Goal: Check status: Check status

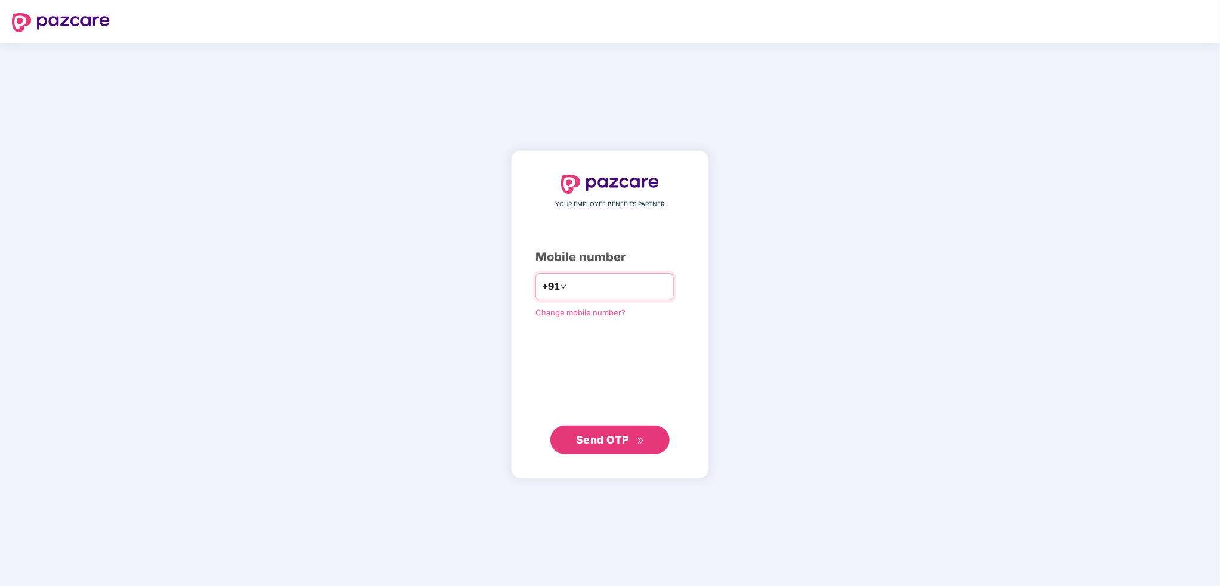
type input "*"
type input "**********"
click at [593, 440] on span "Send OTP" at bounding box center [602, 440] width 53 height 13
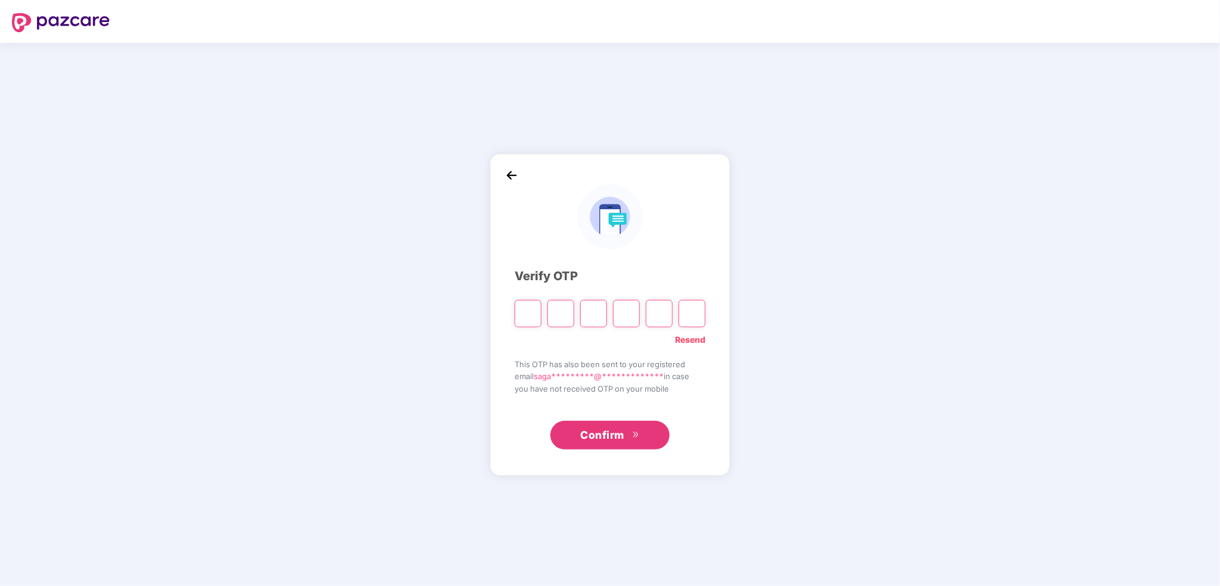
type input "*"
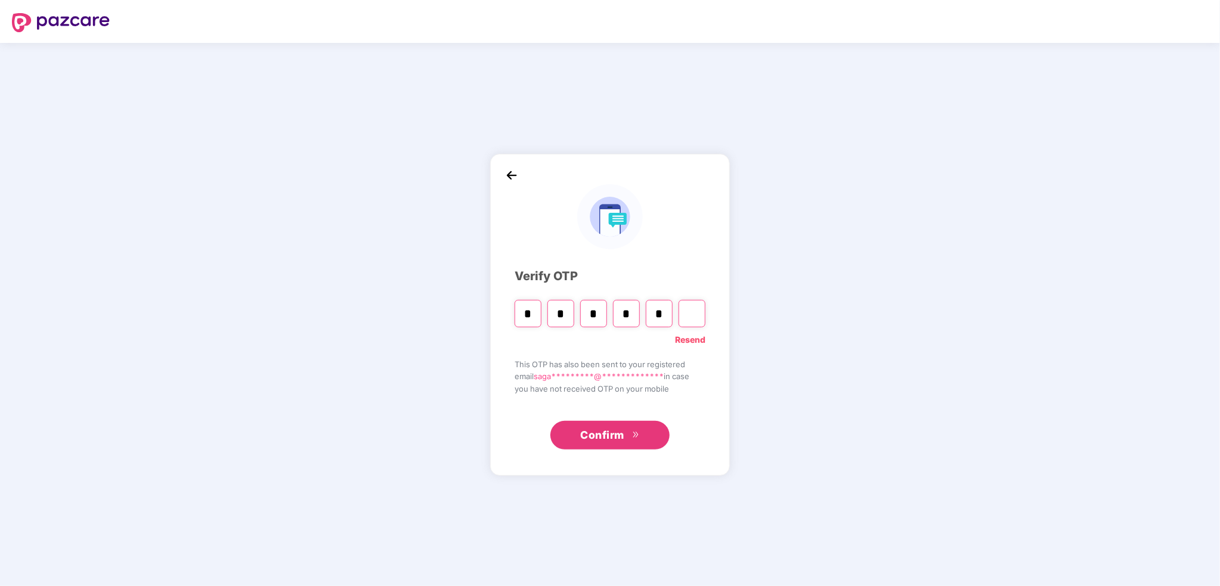
type input "*"
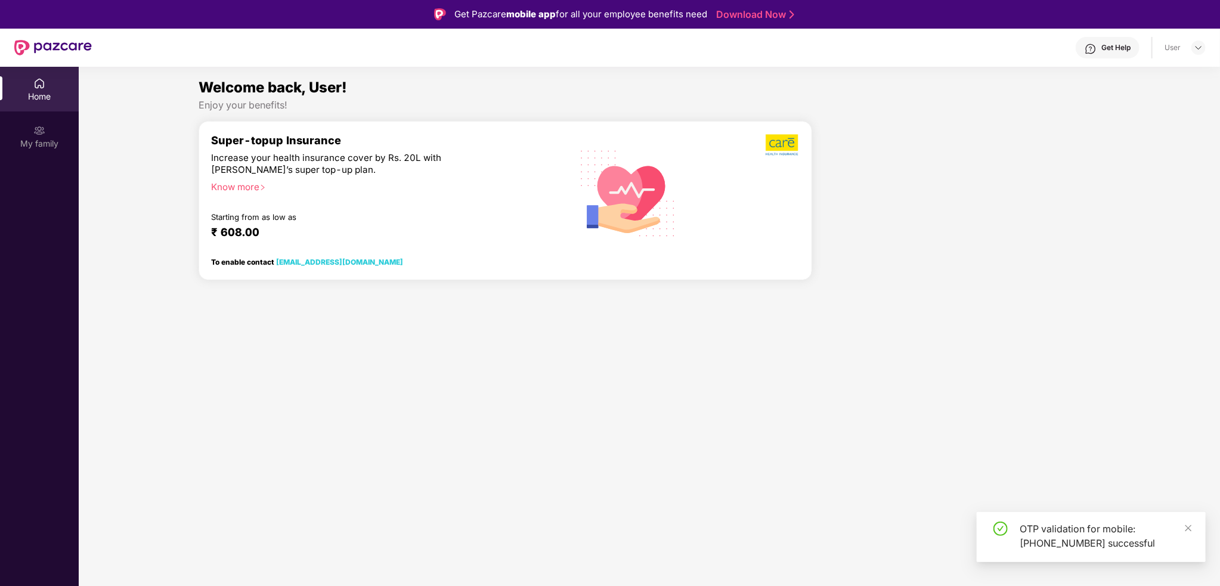
drag, startPoint x: 511, startPoint y: 393, endPoint x: 471, endPoint y: 250, distance: 148.5
click at [511, 392] on section "Welcome back, User! Enjoy your benefits! Super-topup Insurance Increase your he…" at bounding box center [650, 360] width 1142 height 586
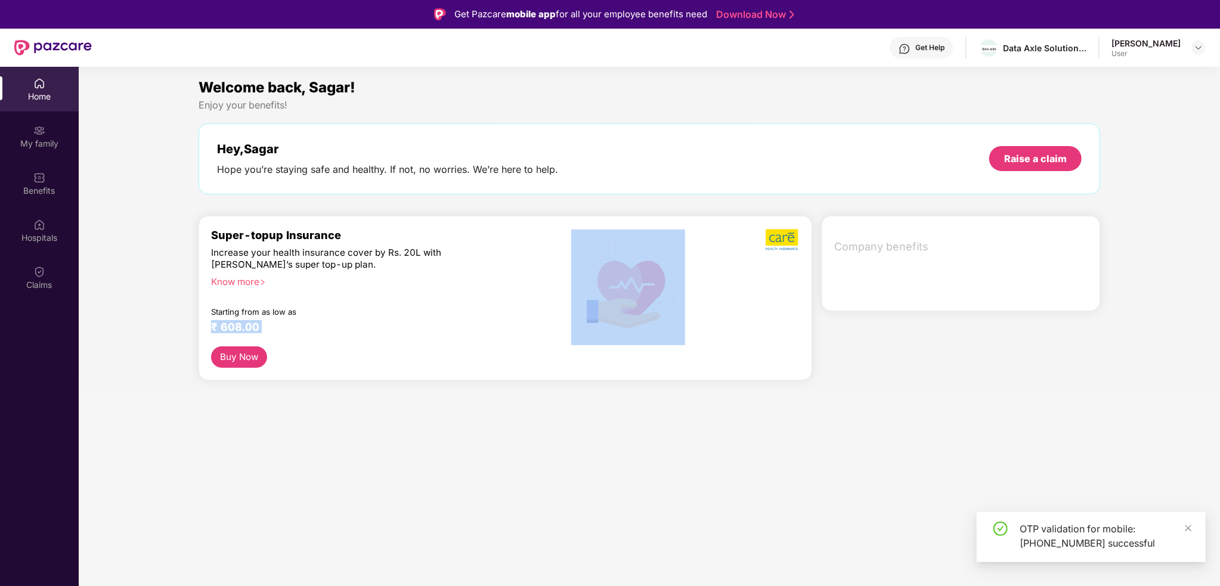
drag, startPoint x: 489, startPoint y: 207, endPoint x: 573, endPoint y: 357, distance: 171.9
click at [589, 310] on div "Super-topup Insurance Increase your health insurance cover by Rs. 20L with PazC…" at bounding box center [505, 287] width 589 height 118
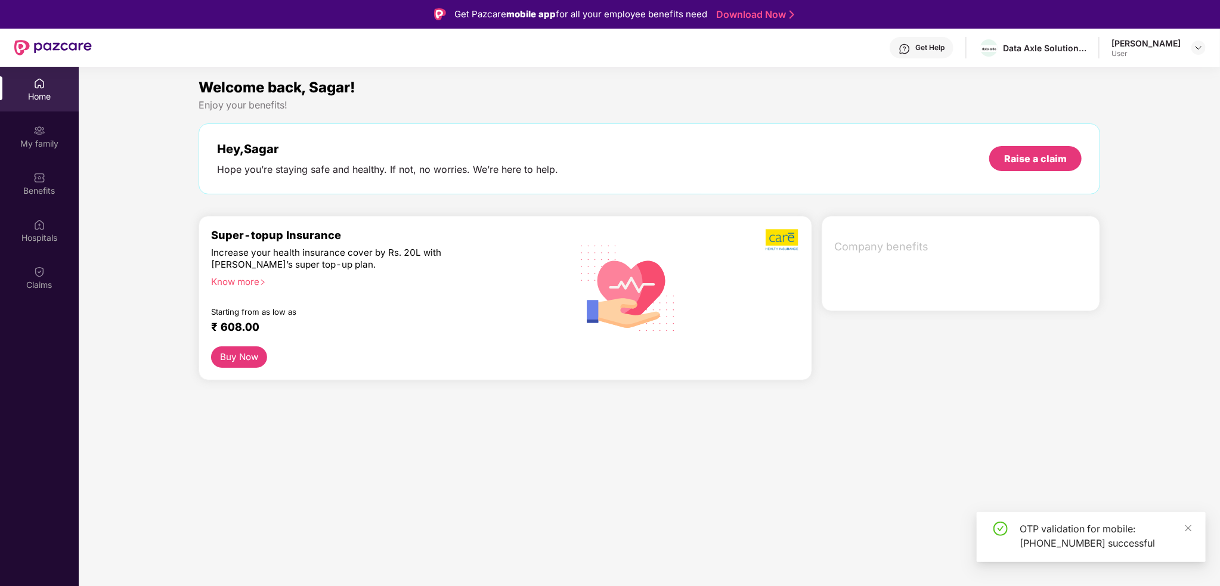
drag, startPoint x: 573, startPoint y: 357, endPoint x: 570, endPoint y: 363, distance: 6.4
click at [570, 363] on div "Buy Now" at bounding box center [505, 357] width 589 height 21
drag, startPoint x: 401, startPoint y: 126, endPoint x: 545, endPoint y: 178, distance: 153.0
click at [545, 178] on div "Hey, Sagar Hope you’re staying safe and healthy. If not, no worries. We’re here…" at bounding box center [650, 158] width 902 height 71
click at [586, 171] on div "Hey, Sagar Hope you’re staying safe and healthy. If not, no worries. We’re here…" at bounding box center [649, 159] width 865 height 34
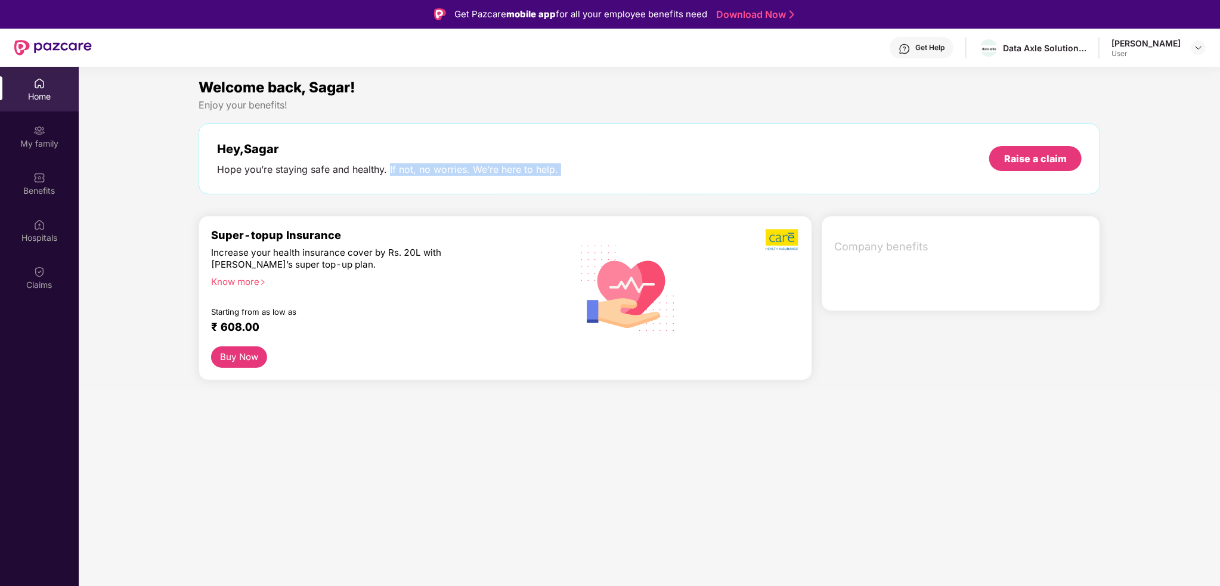
drag, startPoint x: 466, startPoint y: 171, endPoint x: 389, endPoint y: 160, distance: 77.7
click at [389, 160] on div "Hey, Sagar Hope you’re staying safe and healthy. If not, no worries. We’re here…" at bounding box center [649, 159] width 865 height 34
click at [266, 166] on div "Hope you’re staying safe and healthy. If not, no worries. We’re here to help." at bounding box center [387, 169] width 341 height 13
drag, startPoint x: 266, startPoint y: 166, endPoint x: 366, endPoint y: 171, distance: 99.7
click at [366, 171] on div "Hope you’re staying safe and healthy. If not, no worries. We’re here to help." at bounding box center [387, 169] width 341 height 13
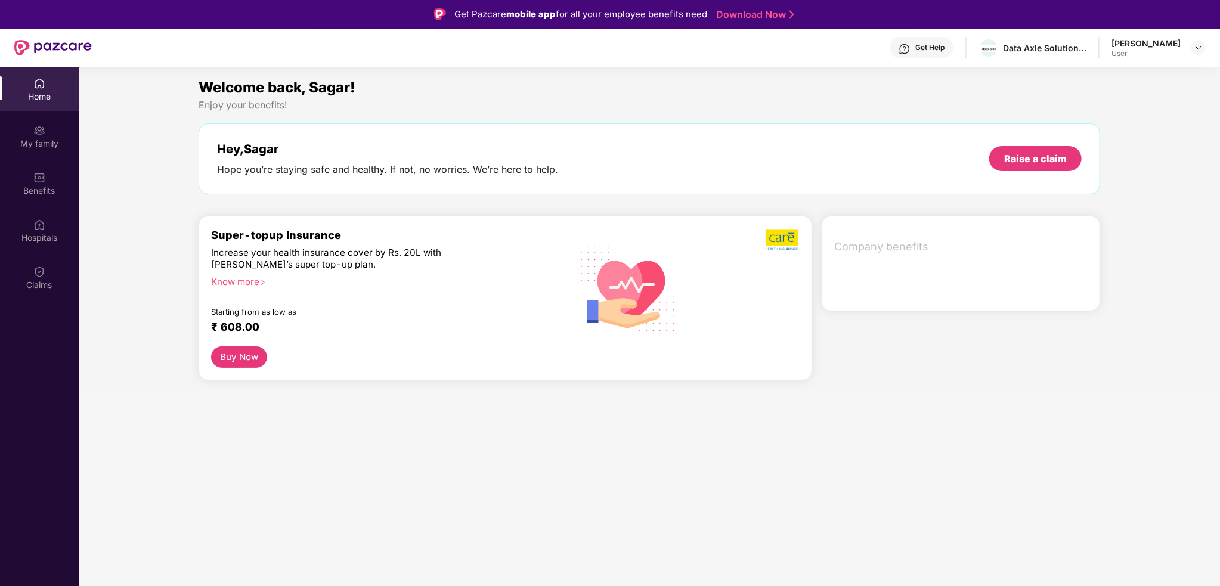
click at [542, 180] on div "Hey, Sagar Hope you’re staying safe and healthy. If not, no worries. We’re here…" at bounding box center [650, 158] width 902 height 71
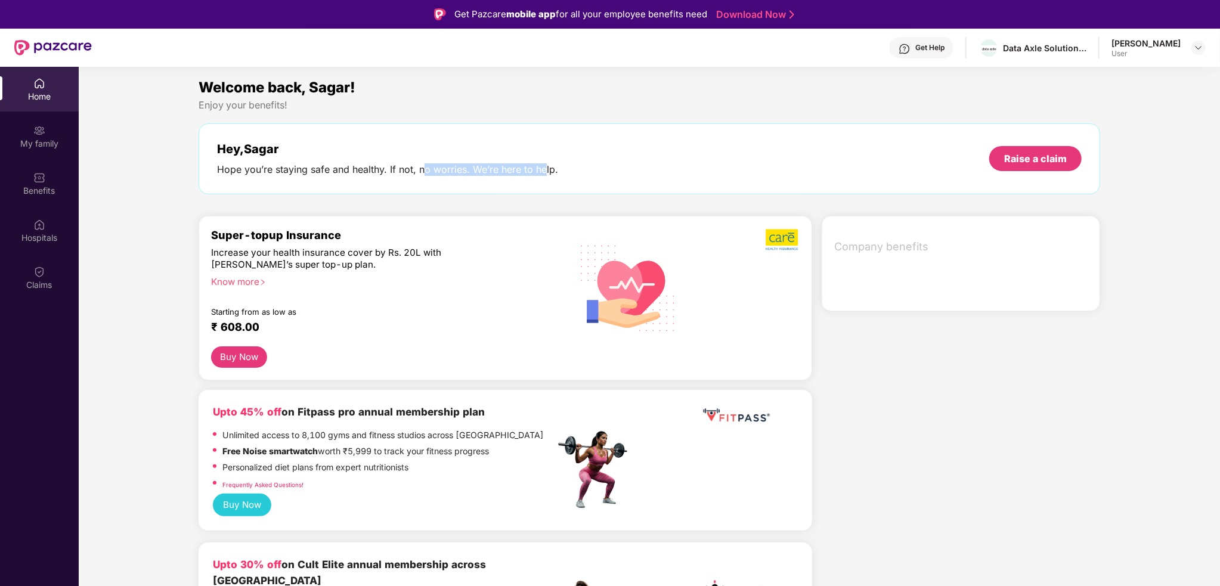
drag, startPoint x: 539, startPoint y: 165, endPoint x: 425, endPoint y: 166, distance: 113.3
click at [425, 166] on div "Hope you’re staying safe and healthy. If not, no worries. We’re here to help." at bounding box center [387, 169] width 341 height 13
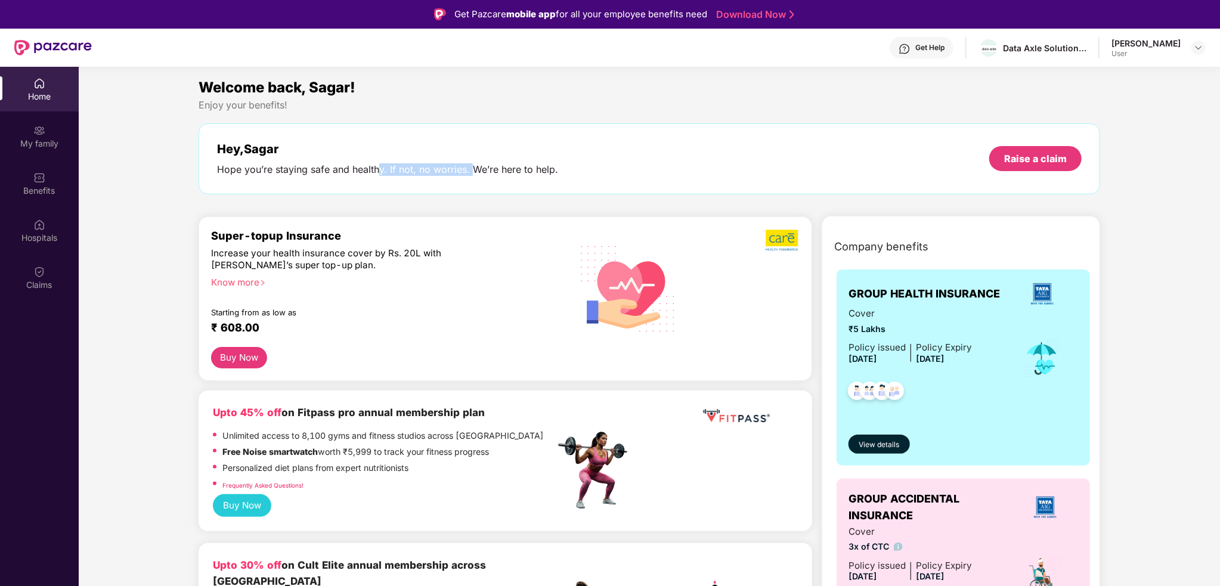
drag, startPoint x: 378, startPoint y: 168, endPoint x: 601, endPoint y: 163, distance: 223.7
click at [494, 172] on div "Hope you’re staying safe and healthy. If not, no worries. We’re here to help." at bounding box center [387, 169] width 341 height 13
click at [613, 163] on div "Hey, Sagar Hope you’re staying safe and healthy. If not, no worries. We’re here…" at bounding box center [649, 159] width 865 height 34
drag, startPoint x: 475, startPoint y: 165, endPoint x: 386, endPoint y: 170, distance: 89.0
click at [386, 170] on div "Hey, Sagar Hope you’re staying safe and healthy. If not, no worries. We’re here…" at bounding box center [649, 159] width 865 height 34
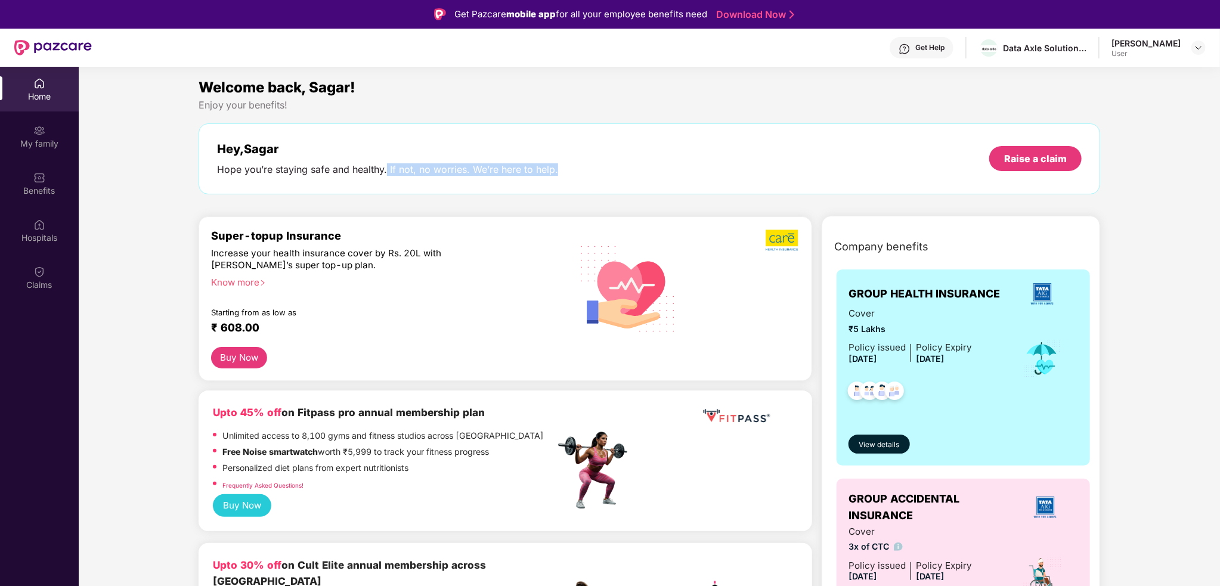
click at [386, 170] on div "Hope you’re staying safe and healthy. If not, no worries. We’re here to help." at bounding box center [387, 169] width 341 height 13
drag, startPoint x: 386, startPoint y: 170, endPoint x: 540, endPoint y: 176, distance: 153.4
click at [440, 183] on div "Hey, Sagar Hope you’re staying safe and healthy. If not, no worries. We’re here…" at bounding box center [650, 158] width 902 height 71
click at [559, 174] on div "Hey, Sagar Hope you’re staying safe and healthy. If not, no worries. We’re here…" at bounding box center [649, 159] width 865 height 34
drag, startPoint x: 559, startPoint y: 174, endPoint x: 446, endPoint y: 154, distance: 114.3
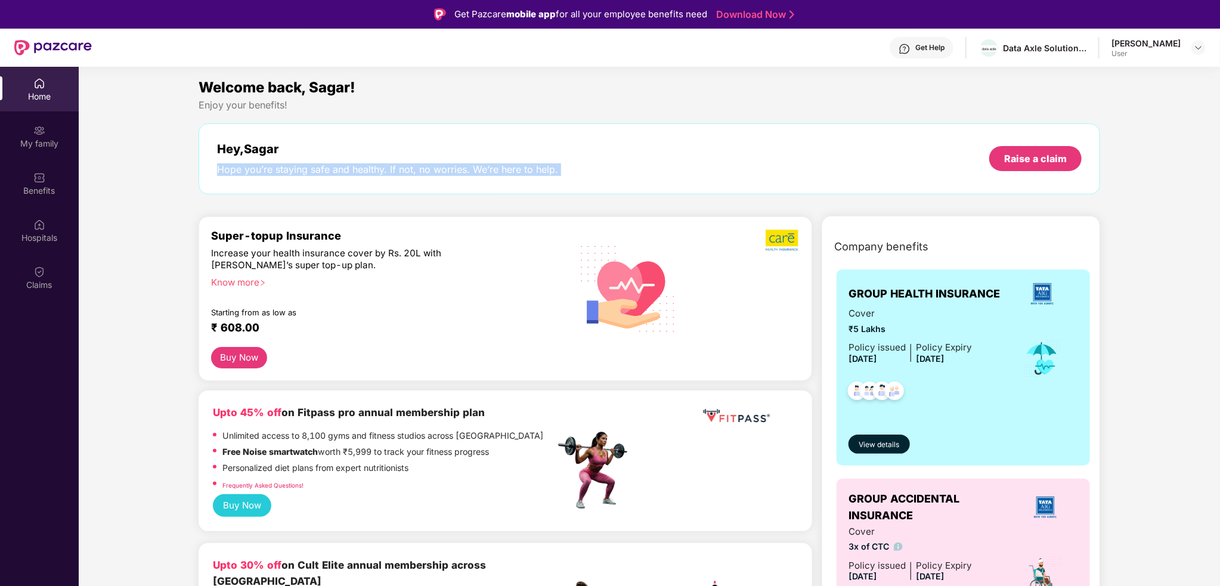
click at [446, 154] on div "Hey, Sagar Hope you’re staying safe and healthy. If not, no worries. We’re here…" at bounding box center [649, 159] width 865 height 34
click at [385, 174] on div "Hope you’re staying safe and healthy. If not, no worries. We’re here to help." at bounding box center [387, 169] width 341 height 13
drag, startPoint x: 379, startPoint y: 172, endPoint x: 545, endPoint y: 165, distance: 165.3
click at [496, 173] on div "Hope you’re staying safe and healthy. If not, no worries. We’re here to help." at bounding box center [387, 169] width 341 height 13
click at [545, 165] on div "Hope you’re staying safe and healthy. If not, no worries. We’re here to help." at bounding box center [387, 169] width 341 height 13
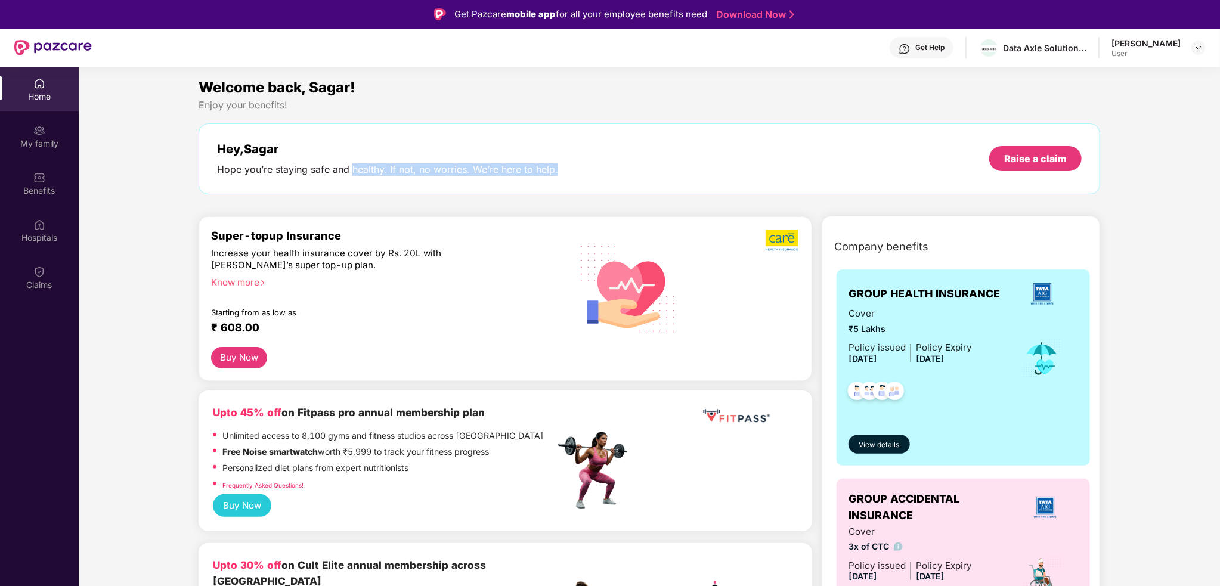
drag, startPoint x: 570, startPoint y: 173, endPoint x: 339, endPoint y: 174, distance: 230.8
click at [348, 173] on div "Hey, Sagar Hope you’re staying safe and healthy. If not, no worries. We’re here…" at bounding box center [649, 159] width 865 height 34
click at [339, 174] on div "Hope you’re staying safe and healthy. If not, no worries. We’re here to help." at bounding box center [387, 169] width 341 height 13
drag, startPoint x: 322, startPoint y: 170, endPoint x: 564, endPoint y: 180, distance: 241.7
click at [551, 174] on div "Hope you’re staying safe and healthy. If not, no worries. We’re here to help." at bounding box center [387, 169] width 341 height 13
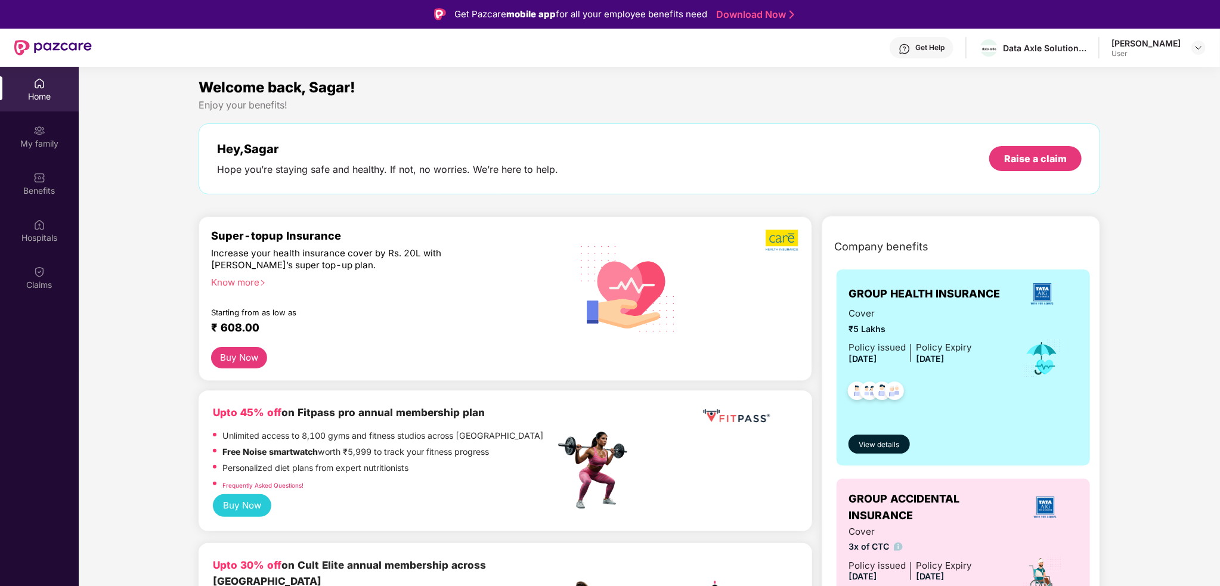
click at [564, 180] on div "Hey, Sagar Hope you’re staying safe and healthy. If not, no worries. We’re here…" at bounding box center [650, 158] width 902 height 71
drag, startPoint x: 561, startPoint y: 175, endPoint x: 340, endPoint y: 172, distance: 220.7
click at [341, 172] on div "Hey, Sagar Hope you’re staying safe and healthy. If not, no worries. We’re here…" at bounding box center [649, 159] width 865 height 34
drag, startPoint x: 259, startPoint y: 183, endPoint x: 446, endPoint y: 163, distance: 188.3
click at [438, 165] on div "Hey, Sagar Hope you’re staying safe and healthy. If not, no worries. We’re here…" at bounding box center [650, 158] width 902 height 71
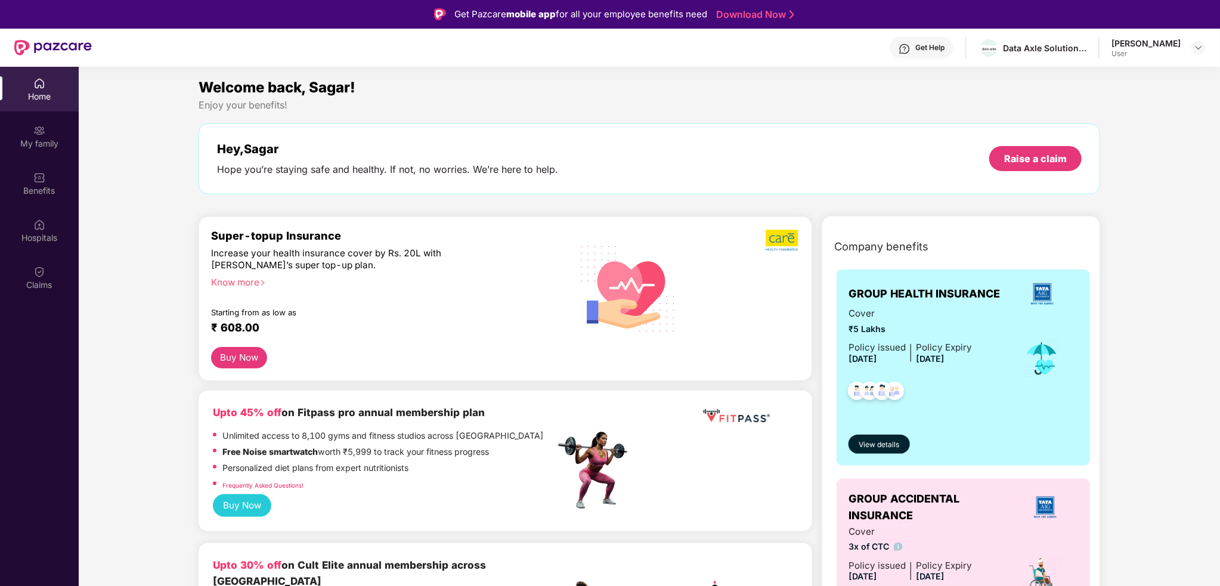
drag, startPoint x: 484, startPoint y: 154, endPoint x: 510, endPoint y: 165, distance: 27.8
click at [485, 154] on div "Hey, Sagar" at bounding box center [387, 149] width 341 height 14
drag, startPoint x: 549, startPoint y: 171, endPoint x: 365, endPoint y: 168, distance: 184.3
click at [365, 168] on div "Hope you’re staying safe and healthy. If not, no worries. We’re here to help." at bounding box center [387, 169] width 341 height 13
drag, startPoint x: 332, startPoint y: 174, endPoint x: 338, endPoint y: 177, distance: 6.5
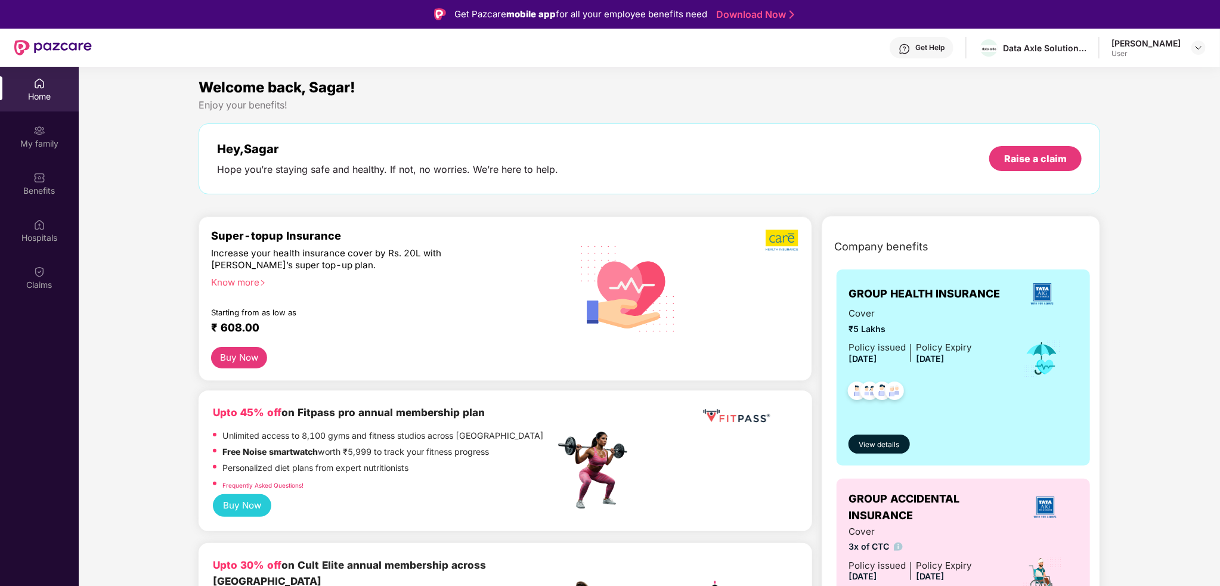
click at [335, 176] on div "Hey, Sagar Hope you’re staying safe and healthy. If not, no worries. We’re here…" at bounding box center [650, 158] width 902 height 71
drag, startPoint x: 453, startPoint y: 171, endPoint x: 525, endPoint y: 175, distance: 71.7
click at [525, 175] on div "Hope you’re staying safe and healthy. If not, no worries. We’re here to help." at bounding box center [387, 169] width 341 height 13
click at [573, 171] on div "Hey, Sagar Hope you’re staying safe and healthy. If not, no worries. We’re here…" at bounding box center [649, 159] width 865 height 34
drag, startPoint x: 549, startPoint y: 169, endPoint x: 426, endPoint y: 178, distance: 123.2
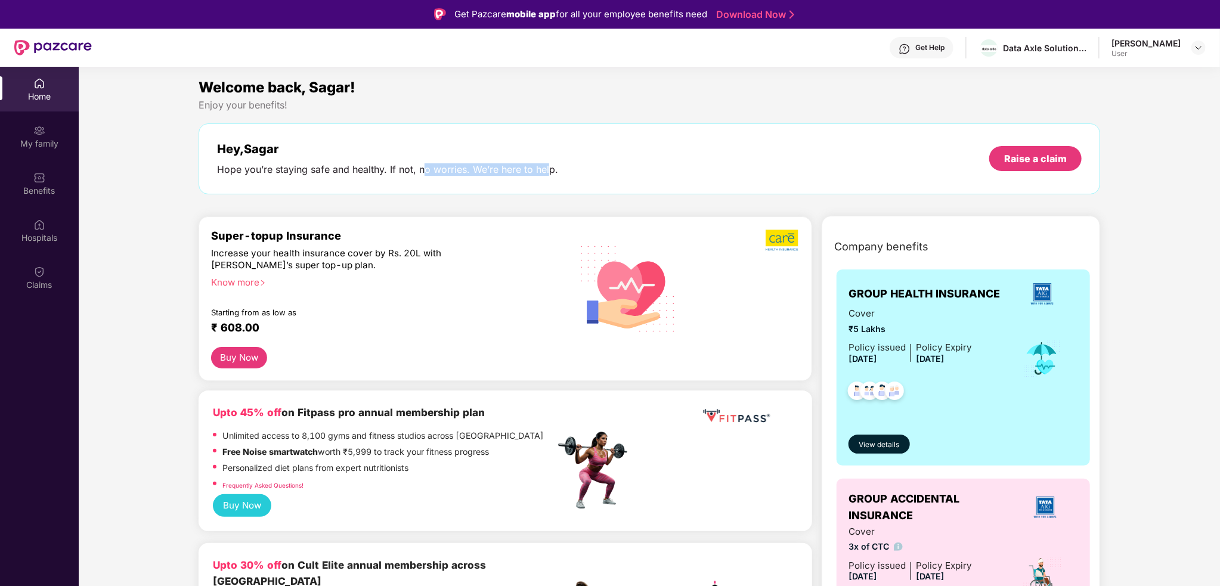
click at [426, 178] on div "Hey, Sagar Hope you’re staying safe and healthy. If not, no worries. We’re here…" at bounding box center [650, 158] width 902 height 71
click at [399, 171] on div "Hope you’re staying safe and healthy. If not, no worries. We’re here to help." at bounding box center [387, 169] width 341 height 13
drag, startPoint x: 399, startPoint y: 171, endPoint x: 389, endPoint y: 174, distance: 10.6
click at [398, 171] on div "Hope you’re staying safe and healthy. If not, no worries. We’re here to help." at bounding box center [387, 169] width 341 height 13
drag, startPoint x: 389, startPoint y: 174, endPoint x: 425, endPoint y: 178, distance: 36.6
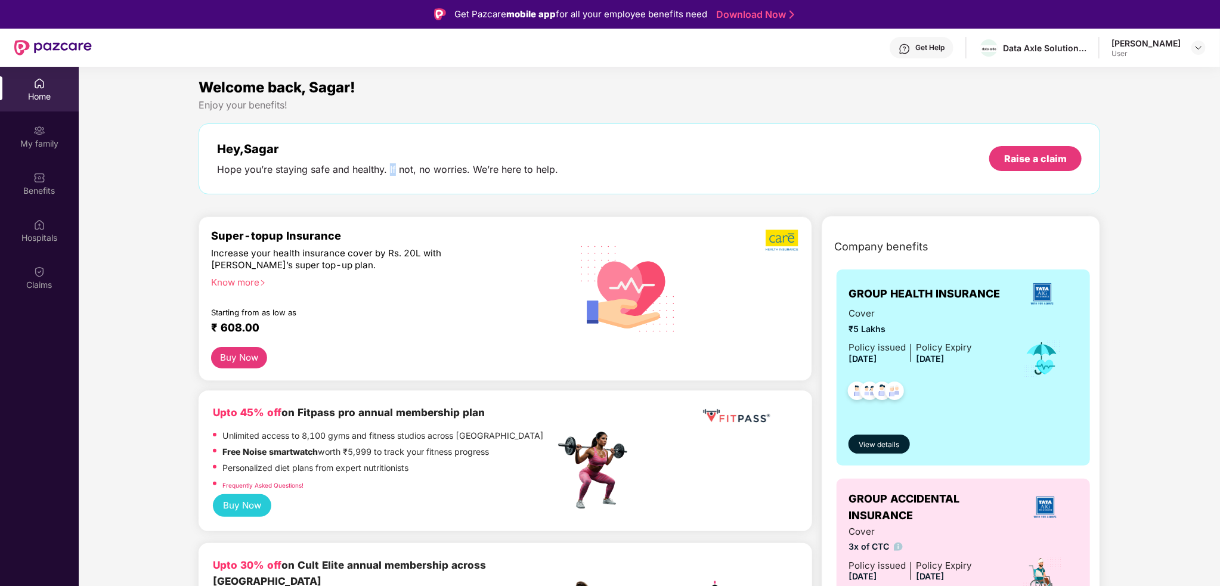
click at [408, 177] on div "Hey, Sagar Hope you’re staying safe and healthy. If not, no worries. We’re here…" at bounding box center [650, 158] width 902 height 71
drag, startPoint x: 426, startPoint y: 178, endPoint x: 460, endPoint y: 178, distance: 33.4
click at [460, 178] on div "Hey, Sagar Hope you’re staying safe and healthy. If not, no worries. We’re here…" at bounding box center [650, 158] width 902 height 71
drag, startPoint x: 496, startPoint y: 169, endPoint x: 545, endPoint y: 171, distance: 48.9
click at [545, 171] on div "Hope you’re staying safe and healthy. If not, no worries. We’re here to help." at bounding box center [387, 169] width 341 height 13
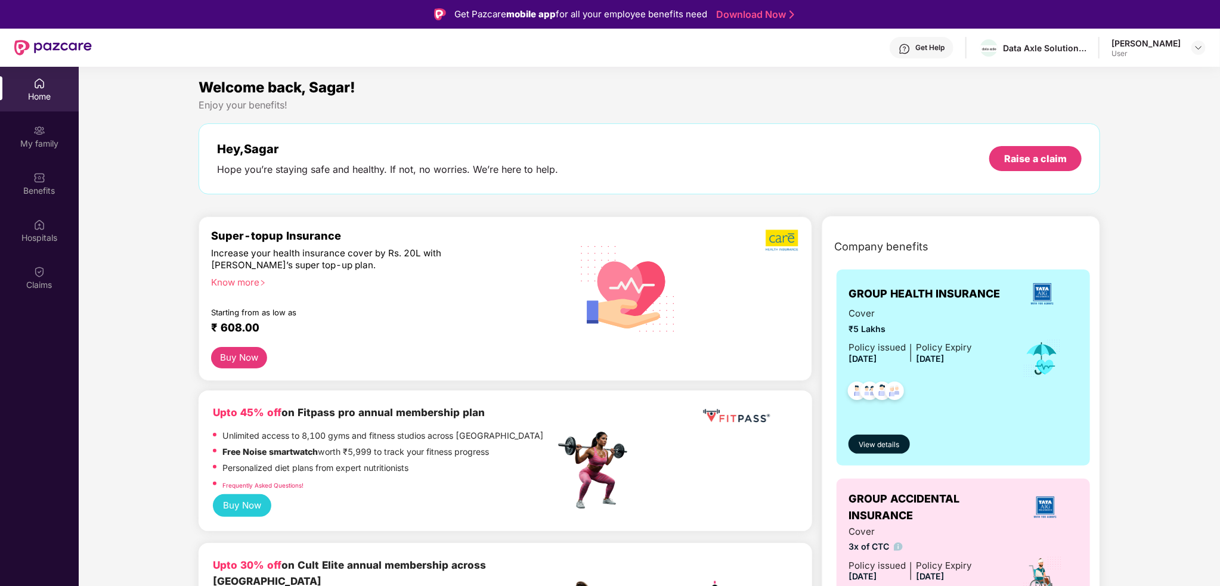
click at [570, 171] on div "Hey, Sagar Hope you’re staying safe and healthy. If not, no worries. We’re here…" at bounding box center [649, 159] width 865 height 34
click at [441, 183] on div "Hey, Sagar Hope you’re staying safe and healthy. If not, no worries. We’re here…" at bounding box center [650, 158] width 902 height 71
click at [446, 178] on div "Hey, Sagar Hope you’re staying safe and healthy. If not, no worries. We’re here…" at bounding box center [650, 158] width 902 height 71
drag, startPoint x: 399, startPoint y: 172, endPoint x: 482, endPoint y: 168, distance: 83.0
click at [482, 168] on div "Hope you’re staying safe and healthy. If not, no worries. We’re here to help." at bounding box center [387, 169] width 341 height 13
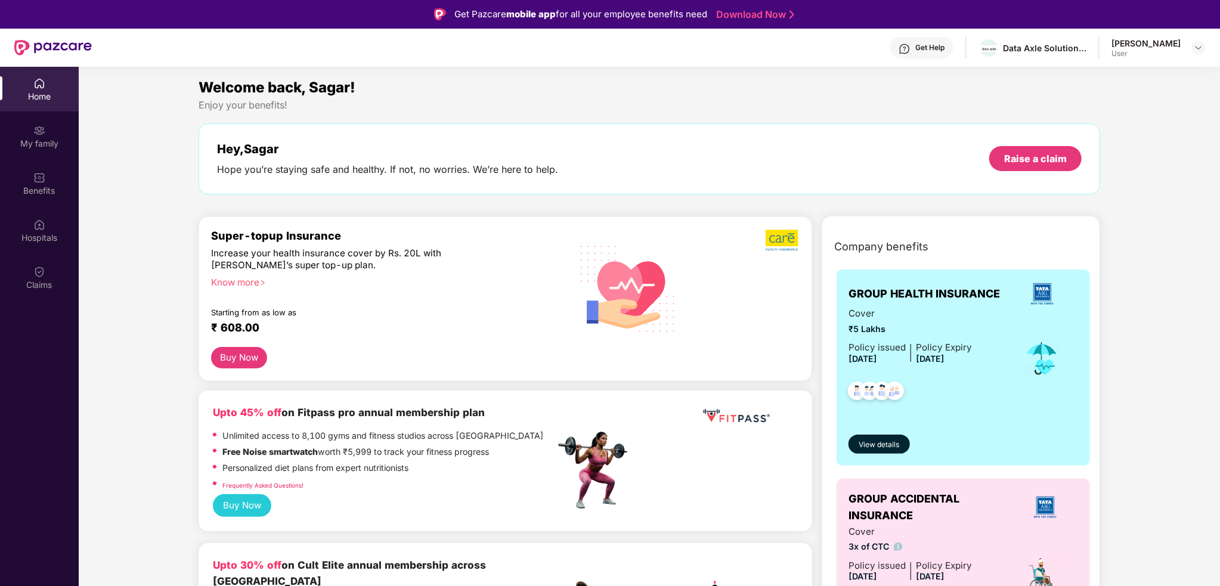
click at [524, 166] on div "Hope you’re staying safe and healthy. If not, no worries. We’re here to help." at bounding box center [387, 169] width 341 height 13
drag, startPoint x: 474, startPoint y: 176, endPoint x: 528, endPoint y: 174, distance: 54.3
click at [528, 174] on div "Hey, Sagar Hope you’re staying safe and healthy. If not, no worries. We’re here…" at bounding box center [650, 158] width 902 height 71
click at [575, 172] on div "Hey, Sagar Hope you’re staying safe and healthy. If not, no worries. We’re here…" at bounding box center [649, 159] width 865 height 34
drag, startPoint x: 499, startPoint y: 165, endPoint x: 475, endPoint y: 164, distance: 23.9
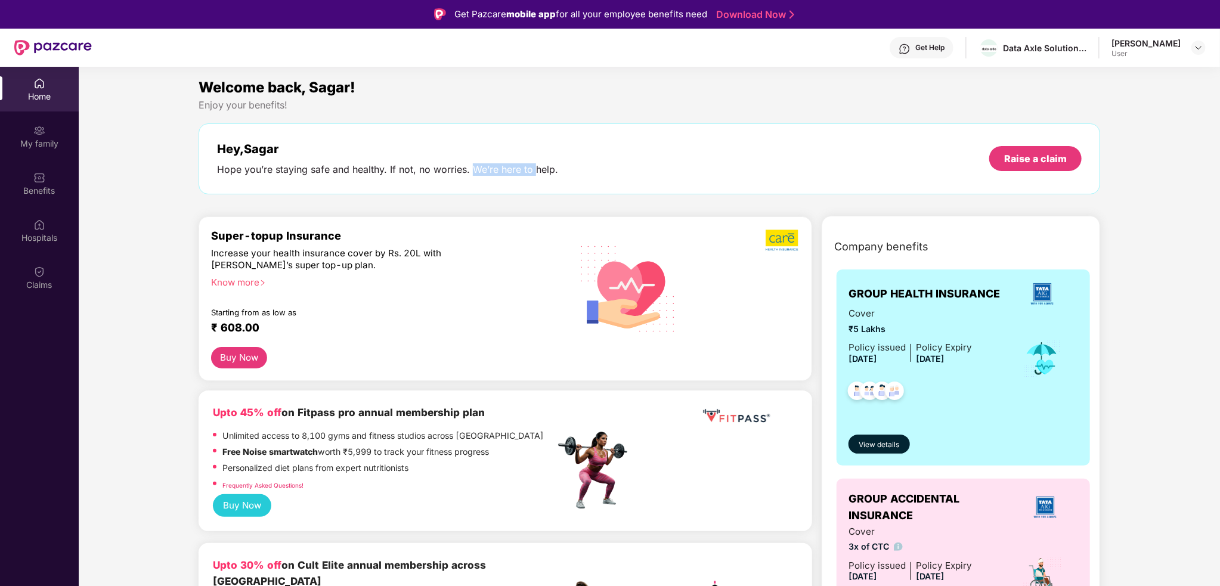
click at [475, 164] on div "Hope you’re staying safe and healthy. If not, no worries. We’re here to help." at bounding box center [387, 169] width 341 height 13
drag, startPoint x: 469, startPoint y: 167, endPoint x: 575, endPoint y: 159, distance: 106.4
click at [575, 159] on div "Hey, Sagar Hope you’re staying safe and healthy. If not, no worries. We’re here…" at bounding box center [649, 159] width 865 height 34
click at [568, 166] on div "Hey, Sagar Hope you’re staying safe and healthy. If not, no worries. We’re here…" at bounding box center [649, 159] width 865 height 34
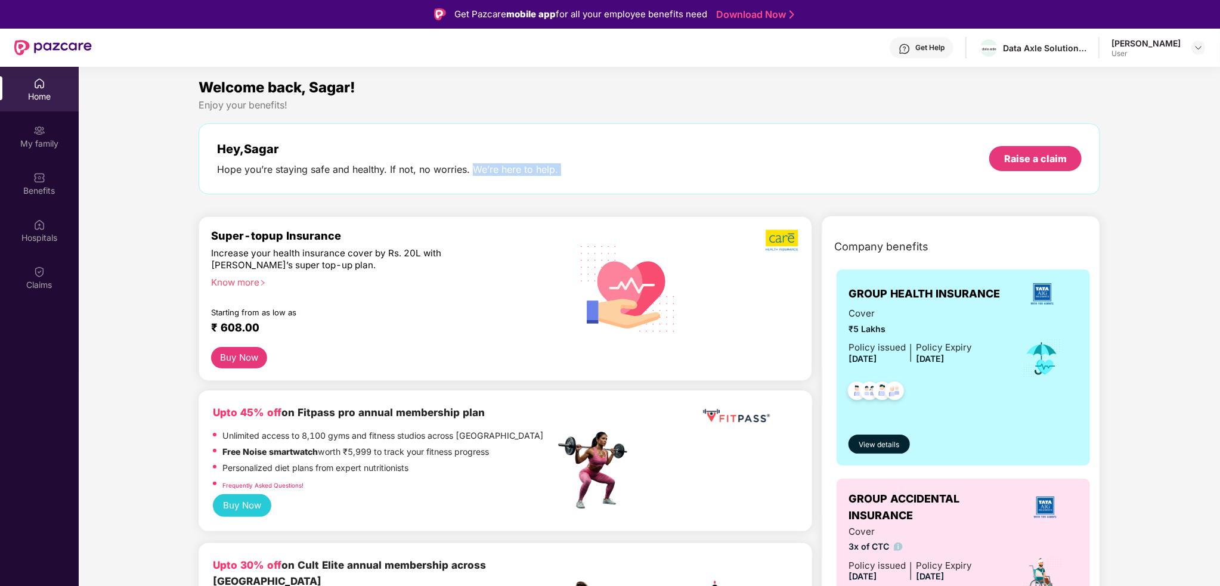
drag, startPoint x: 568, startPoint y: 166, endPoint x: 479, endPoint y: 169, distance: 89.5
click at [479, 169] on div "Hey, Sagar Hope you’re staying safe and healthy. If not, no worries. We’re here…" at bounding box center [649, 159] width 865 height 34
click at [479, 169] on div "Hope you’re staying safe and healthy. If not, no worries. We’re here to help." at bounding box center [387, 169] width 341 height 13
drag
click at [675, 152] on div "Hey, Sagar Hope you’re staying safe and healthy. If not, no worries. We’re here…" at bounding box center [649, 159] width 865 height 34
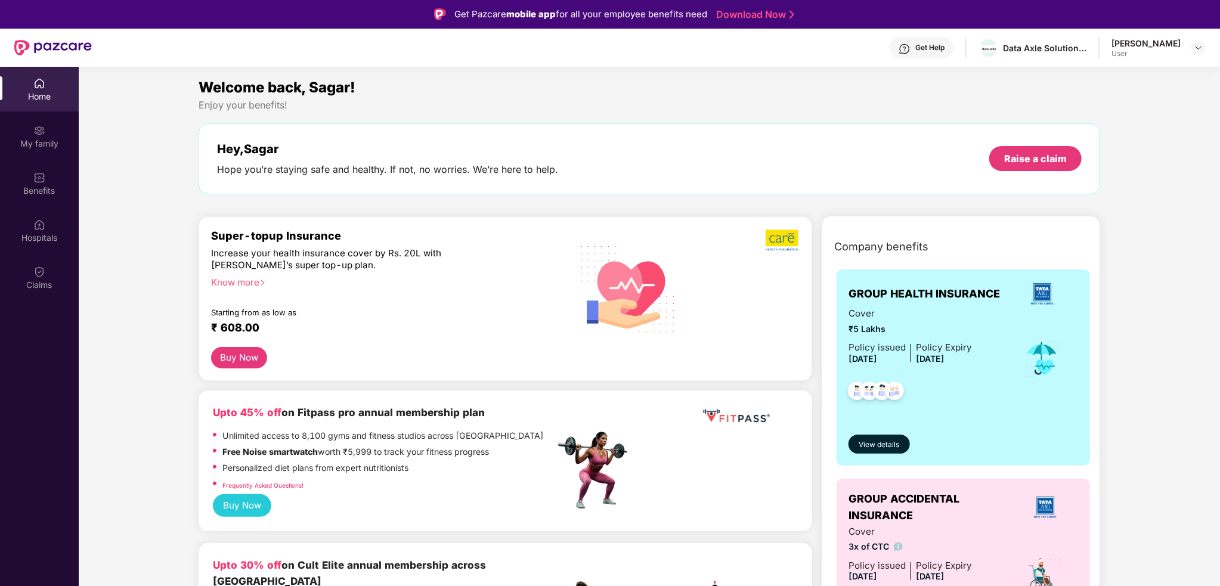
click at [512, 177] on div "Hey, Sagar Hope you’re staying safe and healthy. If not, no worries. We’re here…" at bounding box center [650, 158] width 902 height 71
click at [468, 174] on div "Hey, Sagar Hope you’re staying safe and healthy. If not, no worries. We’re here…" at bounding box center [649, 159] width 865 height 34
click at [566, 174] on div "Hey, Sagar Hope you’re staying safe and healthy. If not, no worries. We’re here…" at bounding box center [649, 159] width 865 height 34
click at [420, 174] on div "Hope you’re staying safe and healthy. If not, no worries. We’re here to help." at bounding box center [387, 169] width 341 height 13
click at [563, 166] on div "Hey, Sagar Hope you’re staying safe and healthy. If not, no worries. We’re here…" at bounding box center [649, 159] width 865 height 34
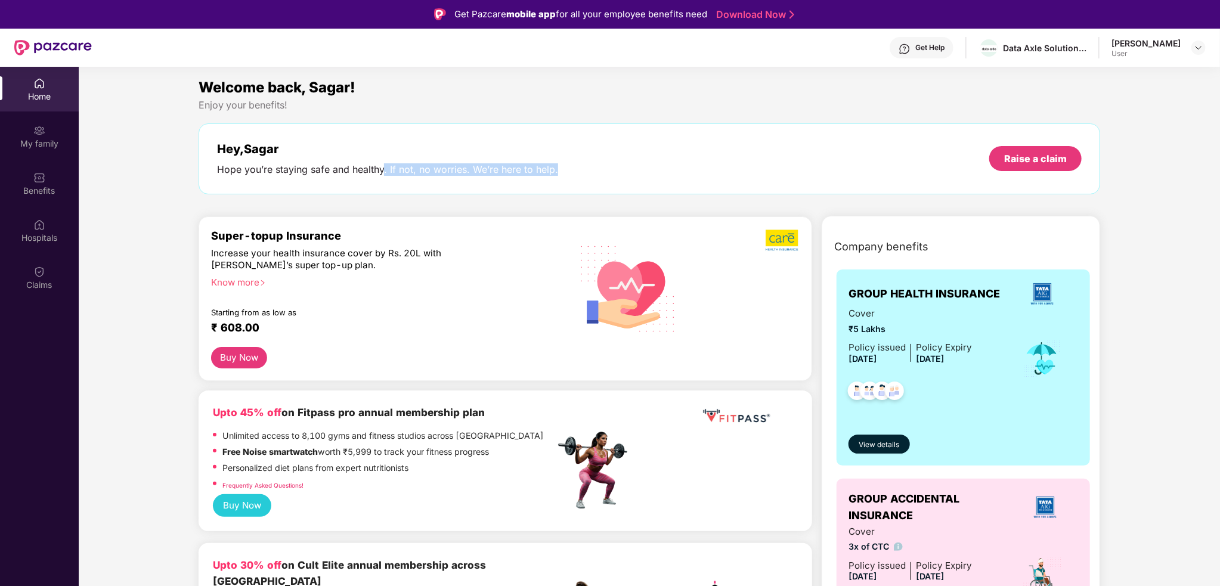
click at [563, 166] on div "Hey, Sagar Hope you’re staying safe and healthy. If not, no worries. We’re here…" at bounding box center [649, 159] width 865 height 34
click at [222, 171] on div "Hey, Sagar Hope you’re staying safe and healthy. If not, no worries. We’re here…" at bounding box center [649, 159] width 865 height 34
click at [370, 163] on div "Hope you’re staying safe and healthy. If not, no worries. We’re here to help." at bounding box center [387, 169] width 341 height 13
click at [397, 175] on div "Hey, Sagar Hope you’re staying safe and healthy. If not, no worries. We’re here…" at bounding box center [387, 159] width 341 height 34
click at [486, 181] on div "Hey, Sagar Hope you’re staying safe and healthy. If not, no worries. We’re here…" at bounding box center [650, 158] width 902 height 71
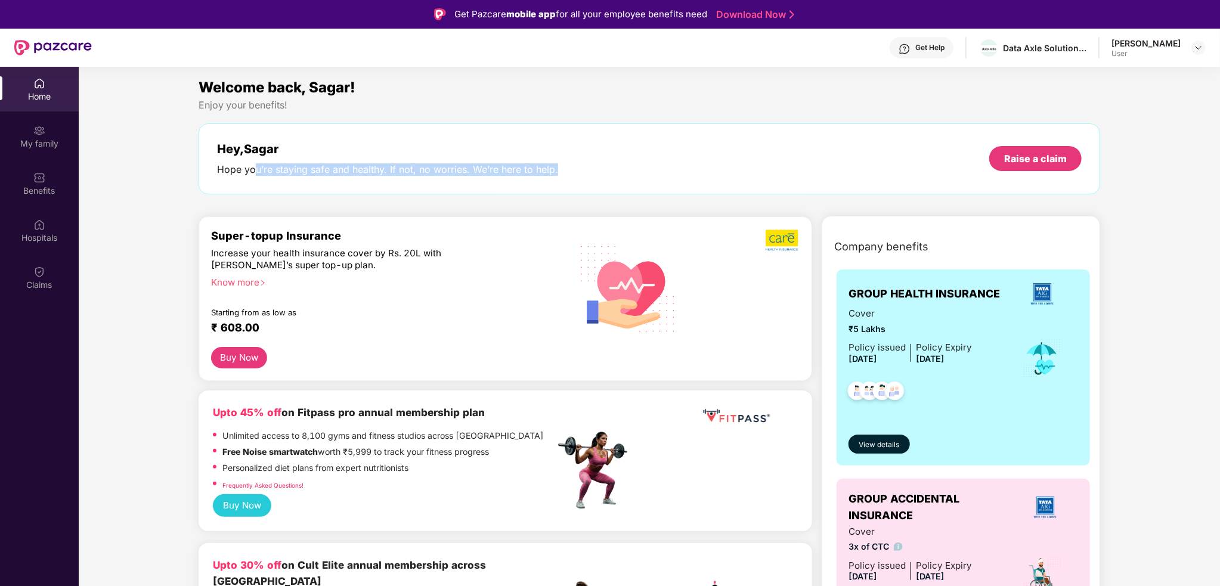
click at [255, 157] on div "Hey, Sagar Hope you’re staying safe and healthy. If not, no worries. We’re here…" at bounding box center [649, 159] width 865 height 34
click at [256, 157] on div "Hey, Sagar Hope you’re staying safe and healthy. If not, no worries. We’re here…" at bounding box center [387, 159] width 341 height 34
click at [473, 163] on div "Hey, Sagar Hope you’re staying safe and healthy. If not, no worries. We’re here…" at bounding box center [387, 159] width 341 height 34
click at [530, 162] on div "Hey, Sagar Hope you’re staying safe and healthy. If not, no worries. We’re here…" at bounding box center [387, 159] width 341 height 34
click at [250, 169] on div "Hey, Sagar Hope you’re staying safe and healthy. If not, no worries. We’re here…" at bounding box center [650, 158] width 902 height 71
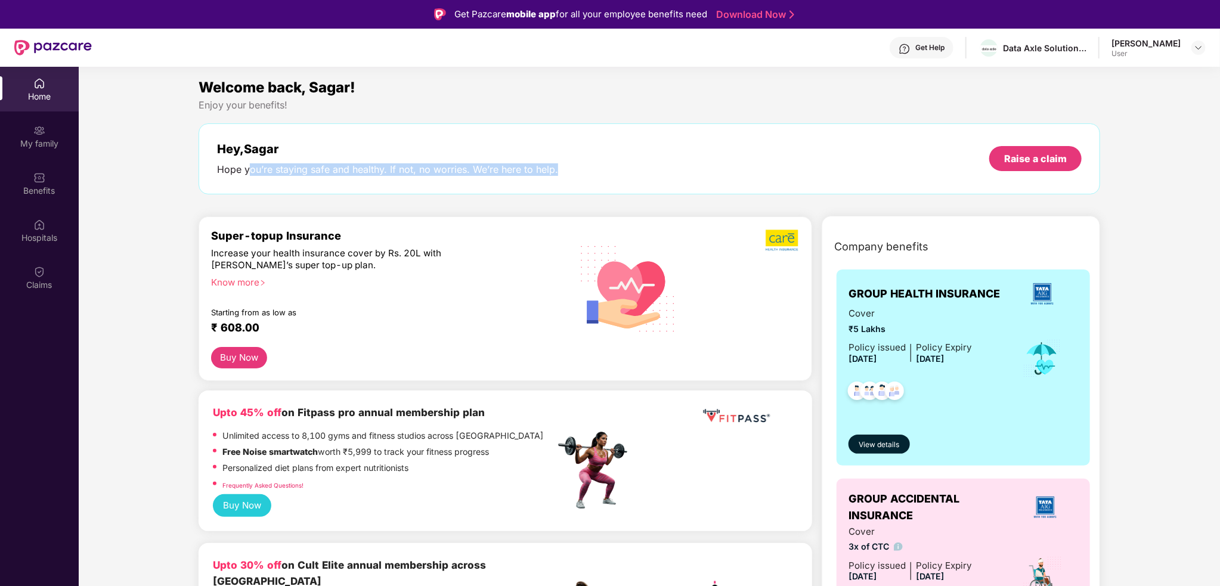
click at [250, 169] on div "Hope you’re staying safe and healthy. If not, no worries. We’re here to help." at bounding box center [387, 169] width 341 height 13
click at [465, 164] on div "Hey, Sagar Hope you’re staying safe and healthy. If not, no worries. We’re here…" at bounding box center [387, 159] width 341 height 34
click at [605, 176] on div "Hey, Sagar Hope you’re staying safe and healthy. If not, no worries. We’re here…" at bounding box center [650, 158] width 902 height 71
click at [494, 169] on div "Hey, Sagar Hope you’re staying safe and healthy. If not, no worries. We’re here…" at bounding box center [650, 158] width 902 height 71
click at [435, 181] on div "Hey, Sagar Hope you’re staying safe and healthy. If not, no worries. We’re here…" at bounding box center [650, 158] width 902 height 71
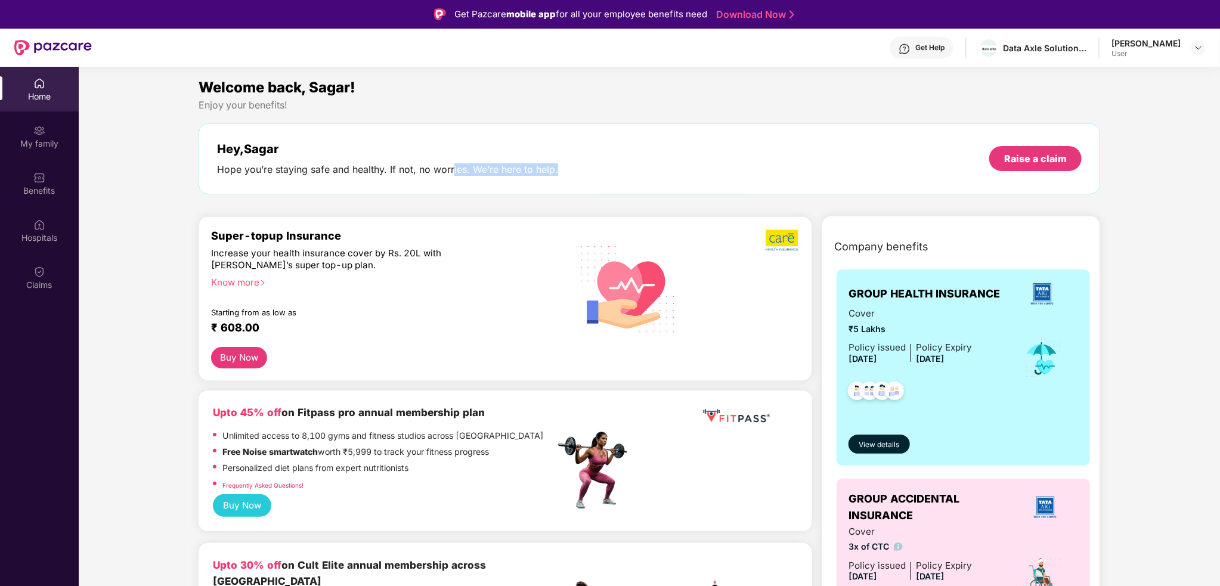
click at [576, 175] on div "Hey, Sagar Hope you’re staying safe and healthy. If not, no worries. We’re here…" at bounding box center [649, 159] width 865 height 34
click at [30, 140] on div "My family" at bounding box center [39, 144] width 79 height 12
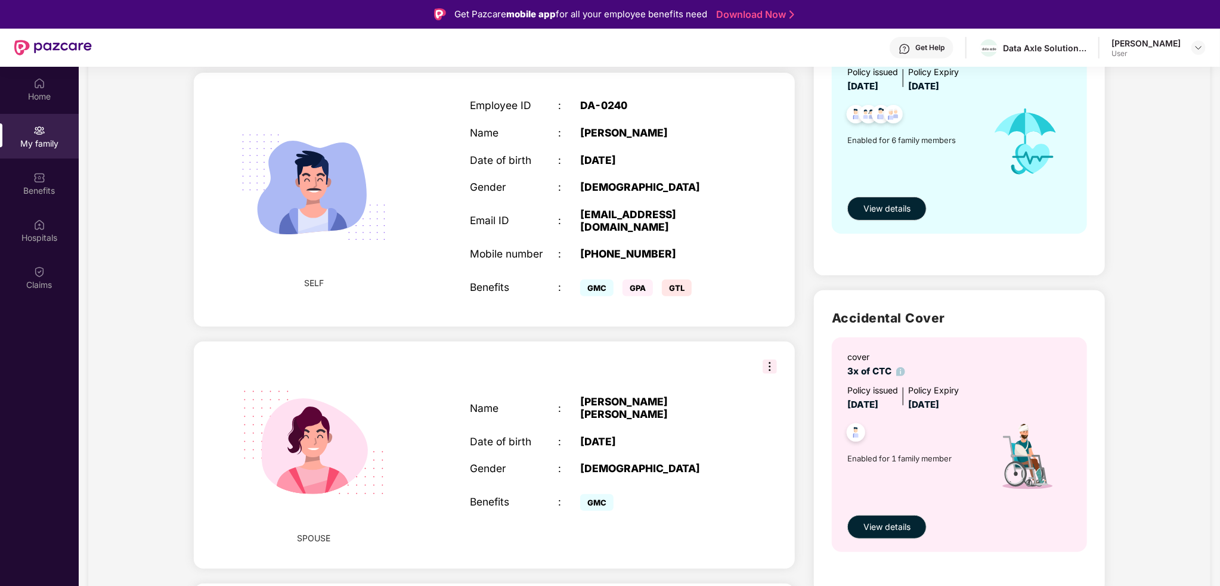
scroll to position [119, 0]
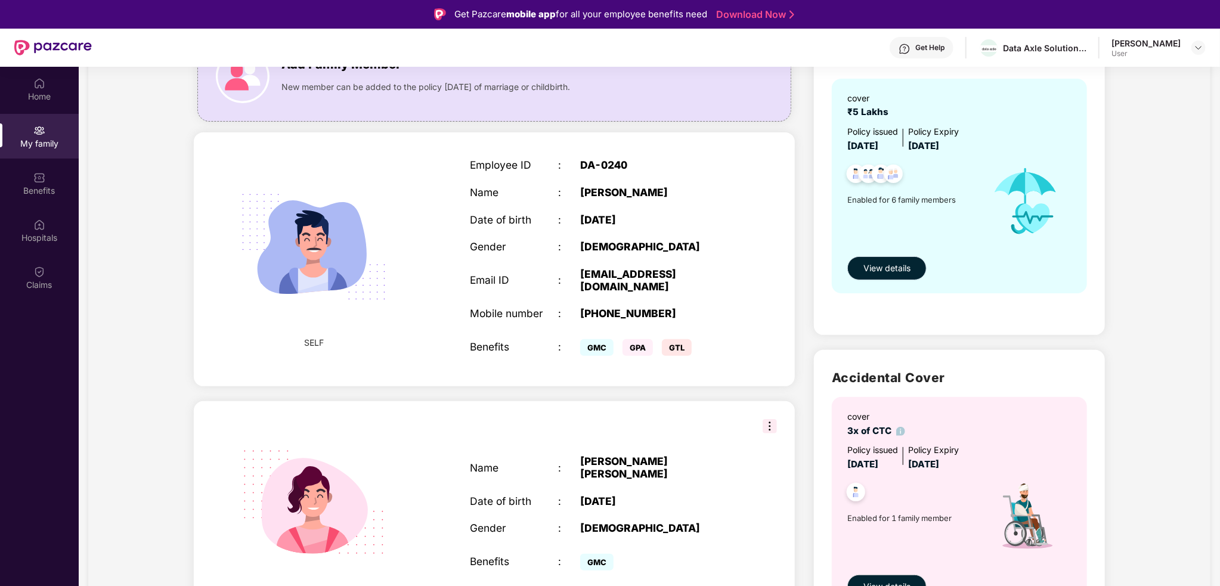
click at [886, 271] on span "View details" at bounding box center [887, 268] width 47 height 13
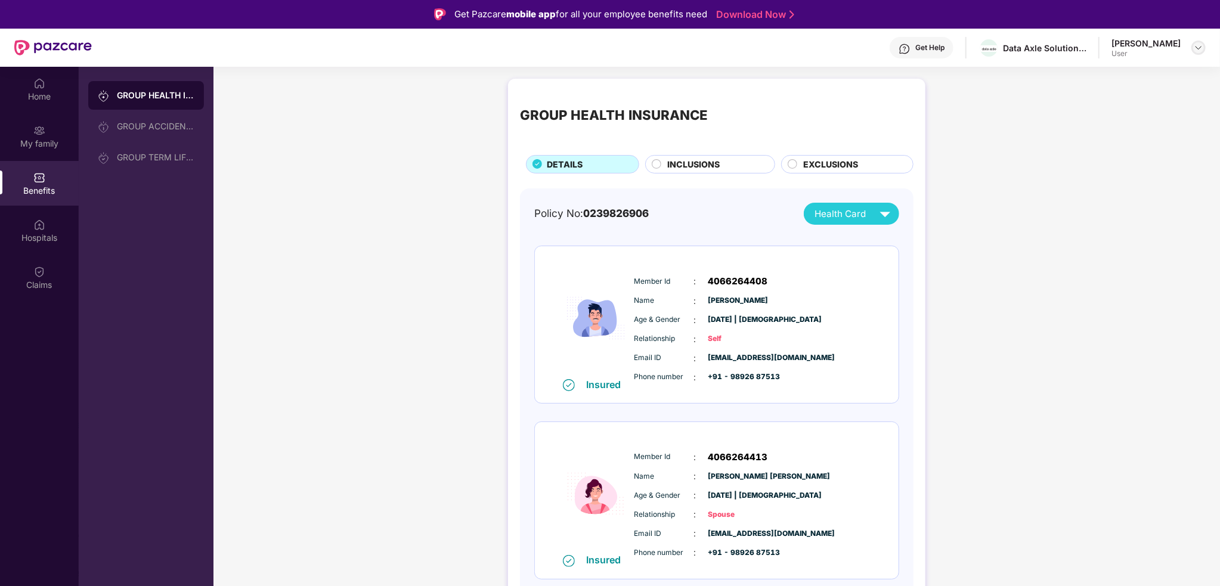
click at [1195, 51] on img at bounding box center [1199, 48] width 10 height 10
click at [137, 130] on div "GROUP ACCIDENTAL INSURANCE" at bounding box center [156, 127] width 78 height 10
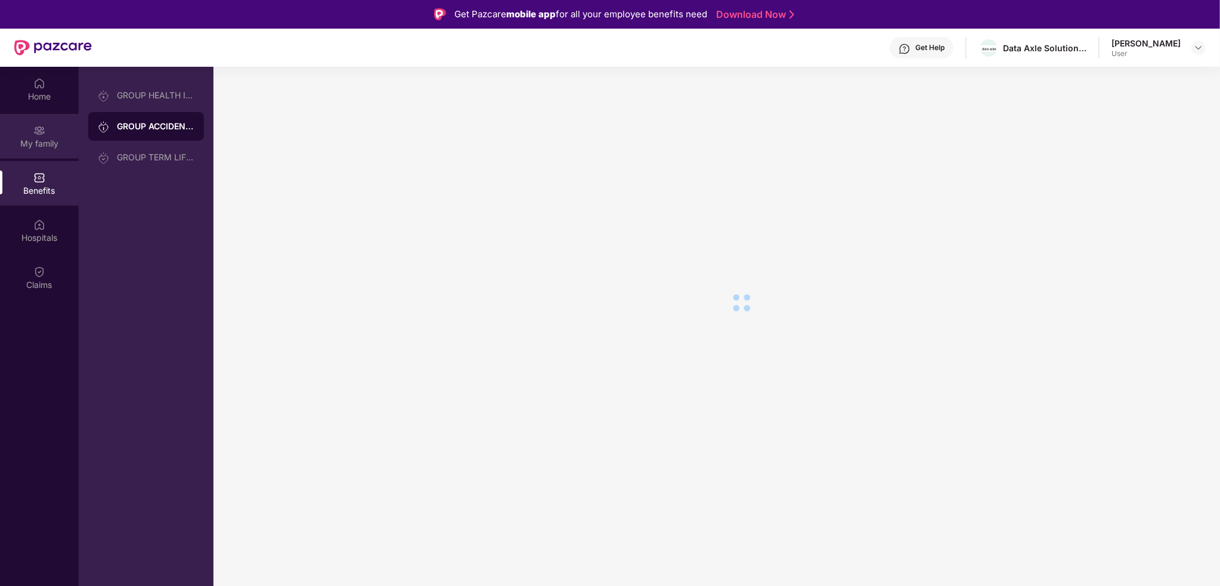
click at [47, 146] on div "My family" at bounding box center [39, 144] width 79 height 12
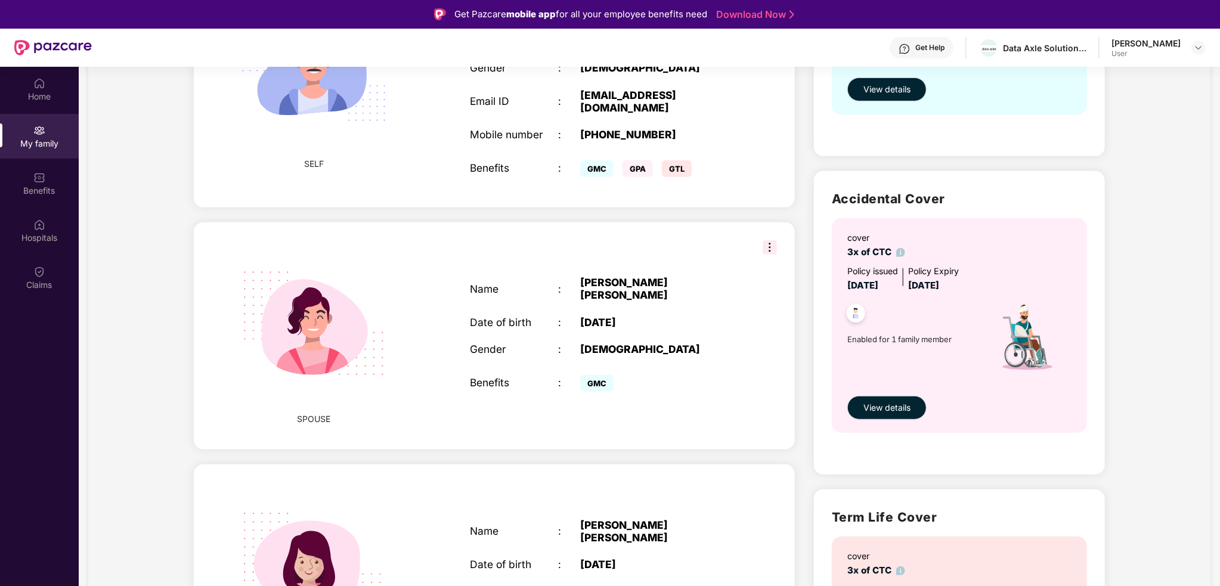
scroll to position [179, 0]
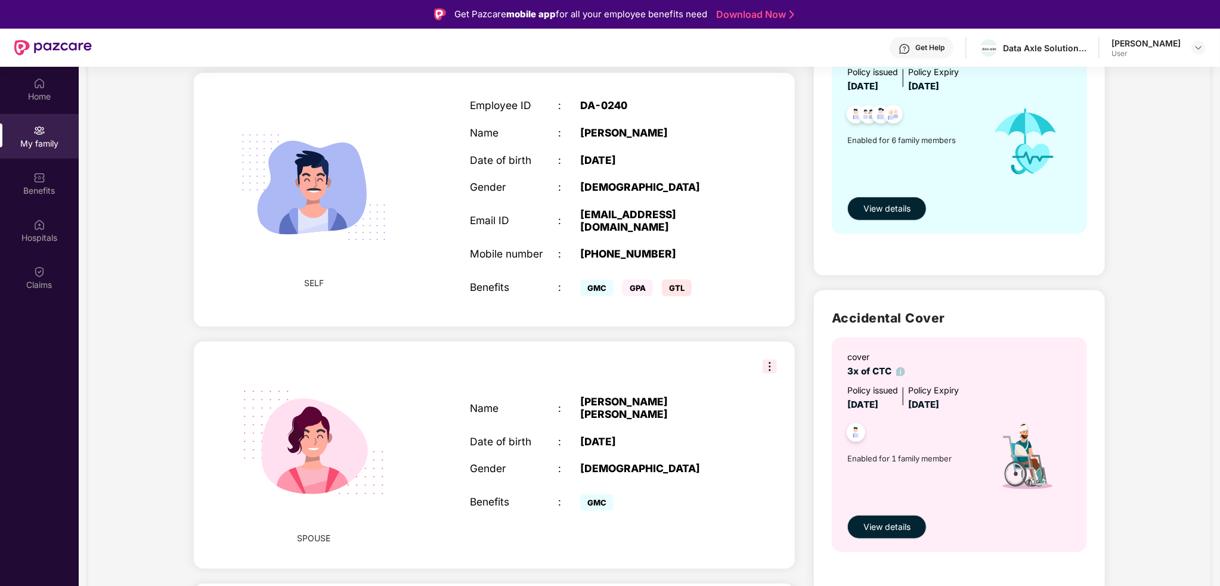
click at [890, 212] on span "View details" at bounding box center [887, 208] width 47 height 13
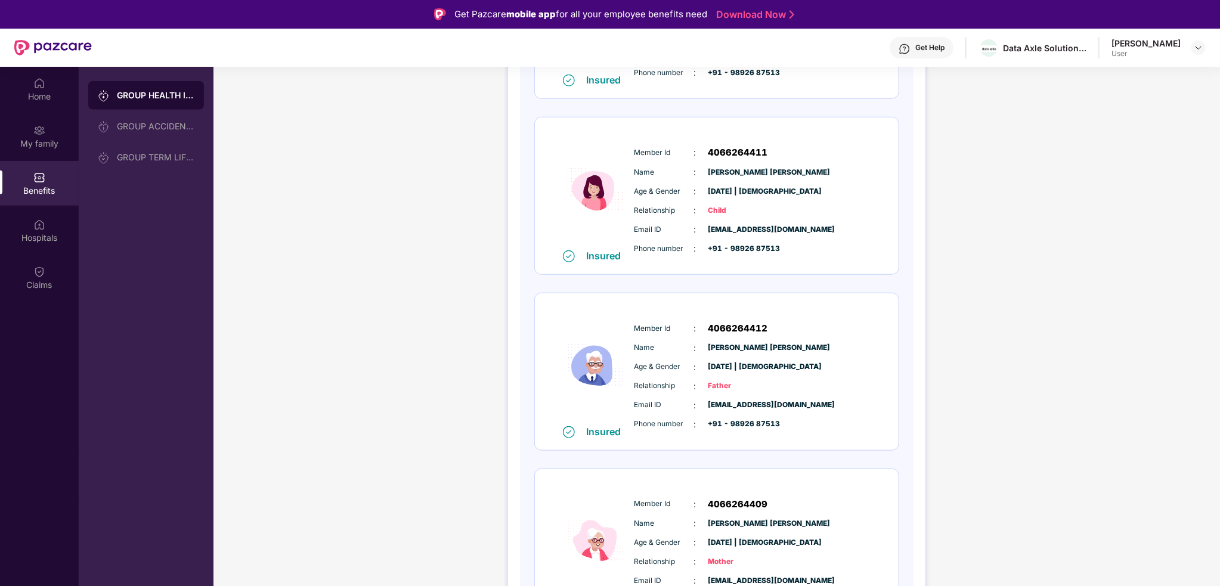
scroll to position [701, 0]
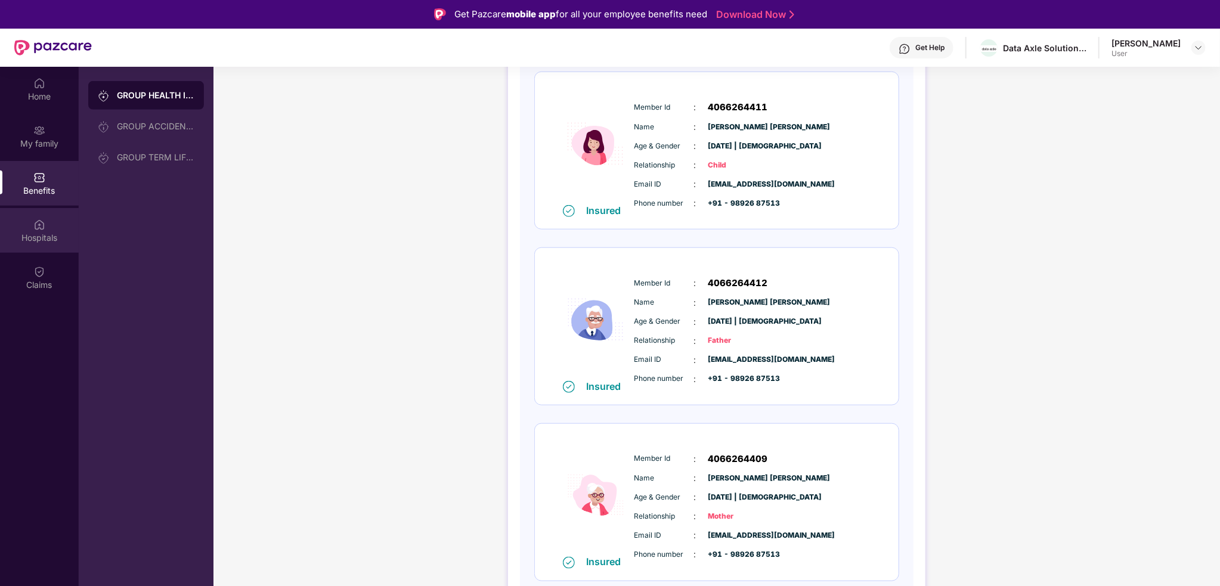
click at [48, 234] on div "Hospitals" at bounding box center [39, 238] width 79 height 12
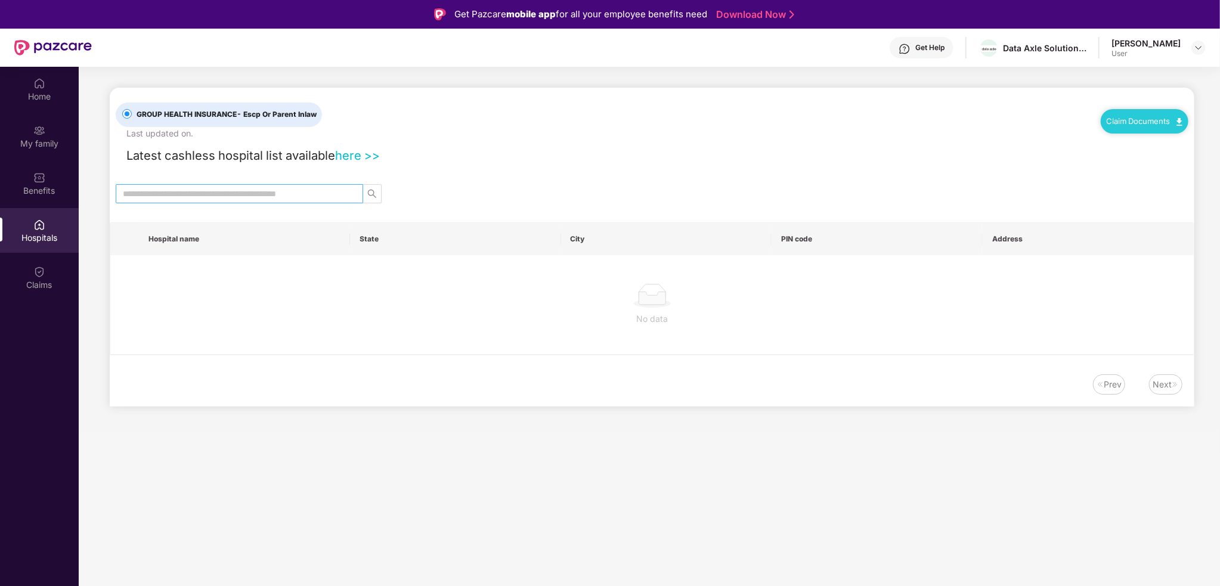
click at [308, 196] on input "text" at bounding box center [235, 193] width 224 height 13
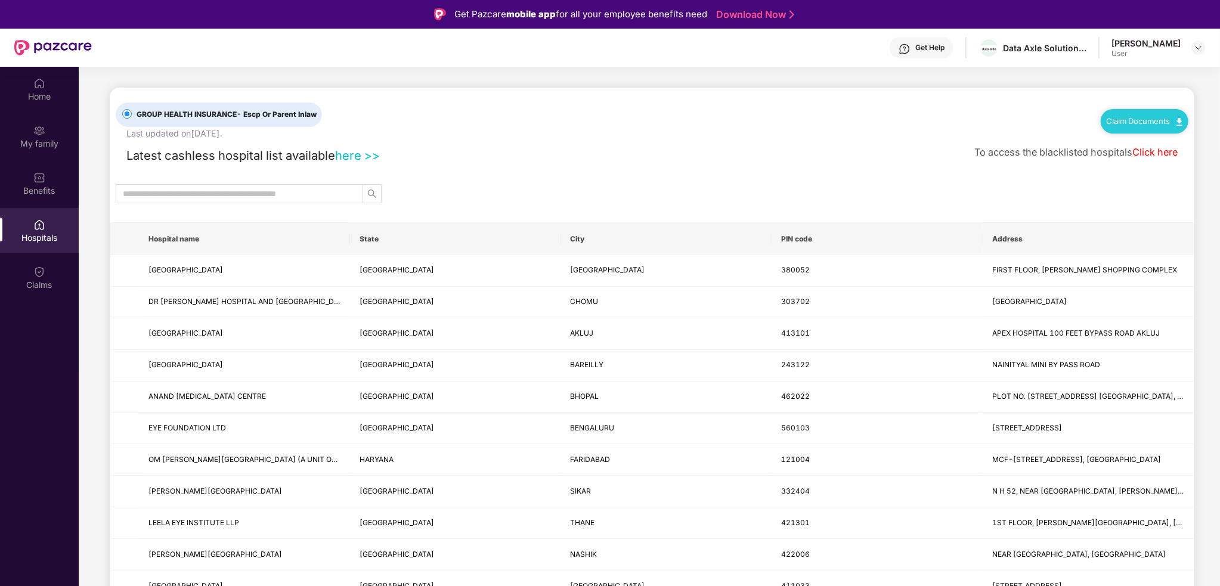
click at [416, 155] on div "Latest cashless hospital list available here >> To access the blacklisted hospi…" at bounding box center [652, 152] width 1073 height 25
click at [239, 190] on input "text" at bounding box center [235, 193] width 224 height 13
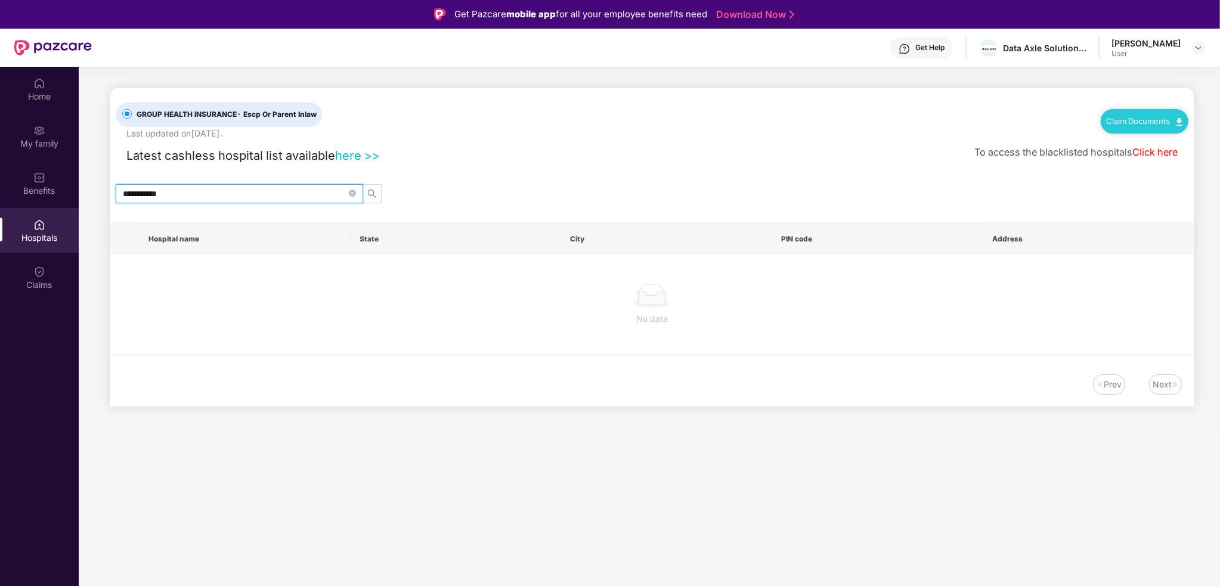
type input "**********"
click at [669, 186] on div "**********" at bounding box center [652, 193] width 1085 height 19
click at [1194, 51] on img at bounding box center [1199, 48] width 10 height 10
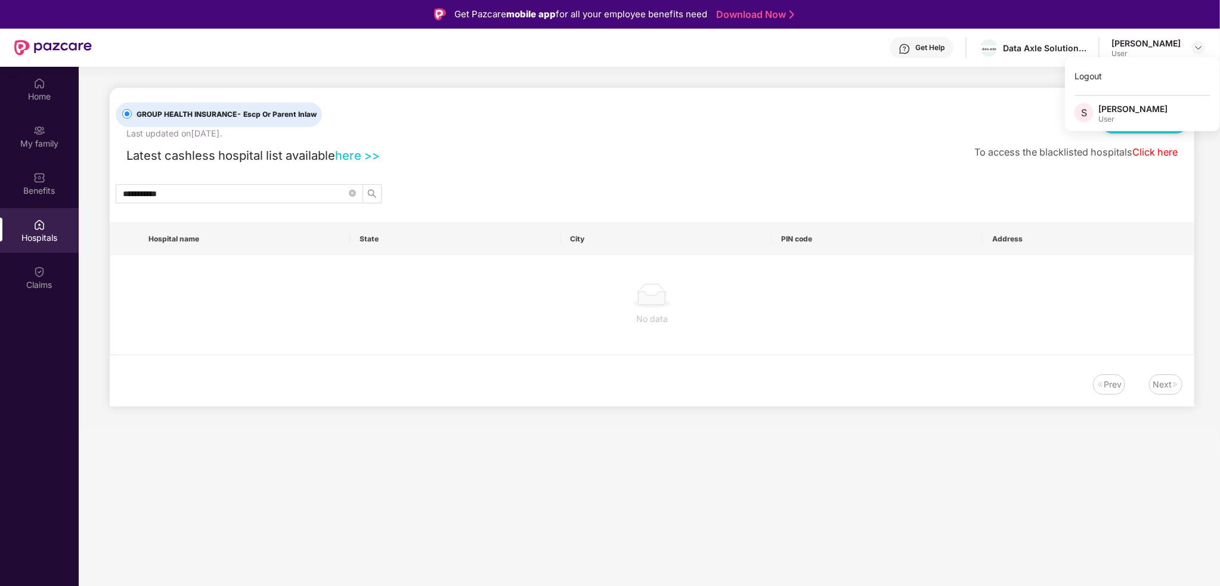
click at [908, 132] on div "GROUP HEALTH INSURANCE - Escp Or Parent Inlaw Last updated on 14 Aug 2025 . Cla…" at bounding box center [652, 114] width 1073 height 52
click at [502, 107] on div "GROUP HEALTH INSURANCE - Escp Or Parent Inlaw Last updated on 14 Aug 2025 . Cla…" at bounding box center [652, 114] width 1073 height 52
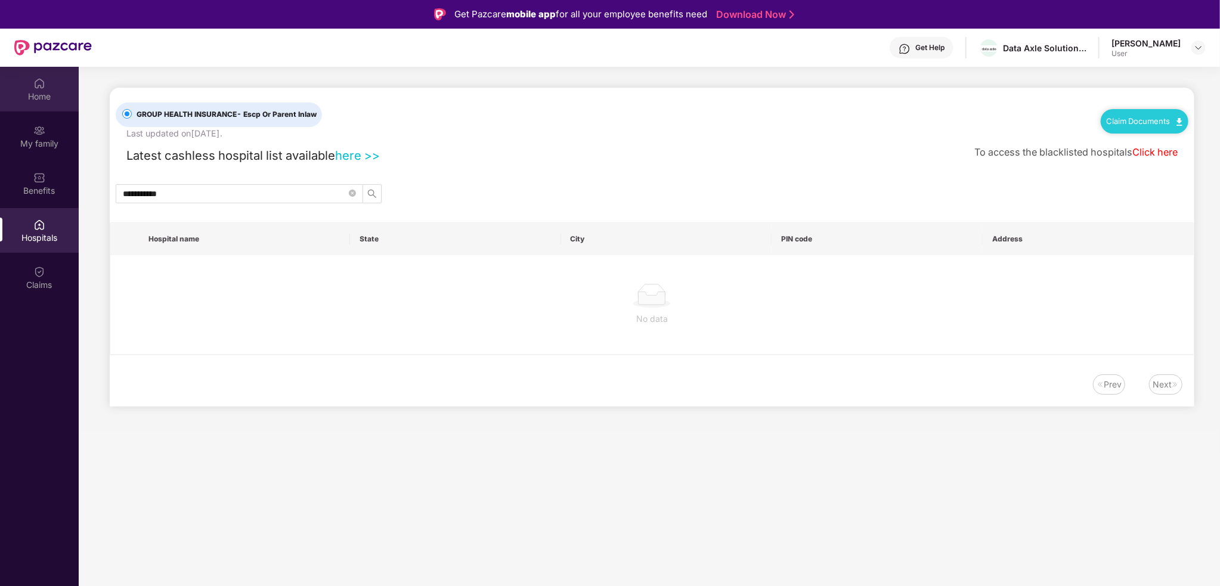
click at [43, 91] on div "Home" at bounding box center [39, 97] width 79 height 12
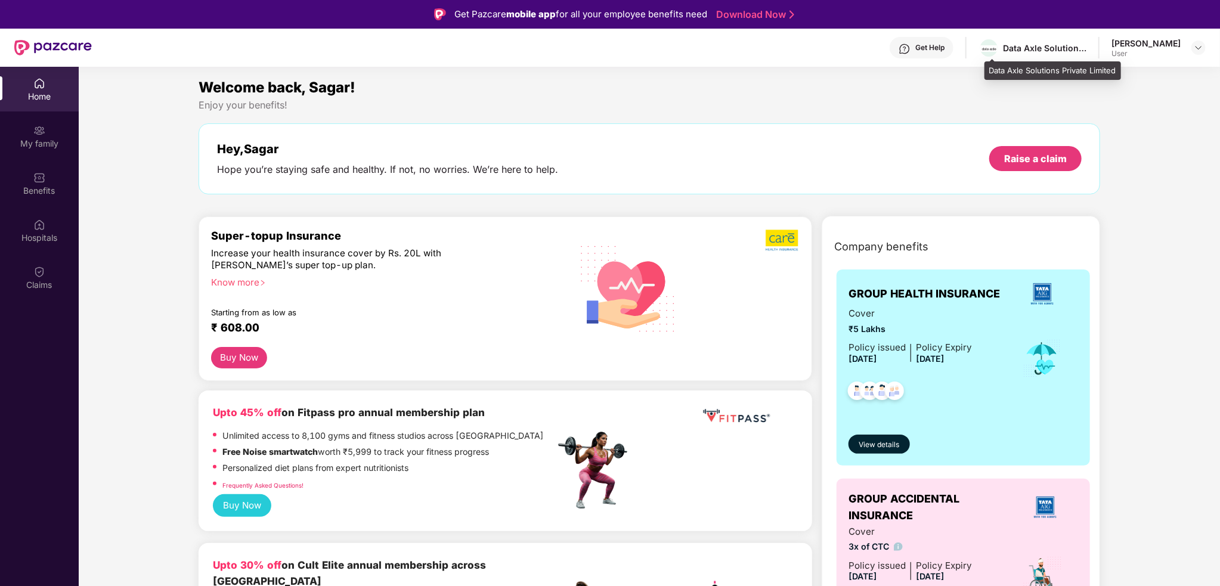
click at [1086, 50] on div "Data Axle Solutions Private Limited" at bounding box center [1045, 47] width 84 height 11
drag, startPoint x: 1009, startPoint y: 47, endPoint x: 1085, endPoint y: 50, distance: 75.8
click at [1085, 50] on div "Data Axle Solutions Private Limited" at bounding box center [1045, 47] width 84 height 11
click at [867, 99] on div "Enjoy your benefits!" at bounding box center [650, 105] width 902 height 13
click at [35, 125] on img at bounding box center [39, 131] width 12 height 12
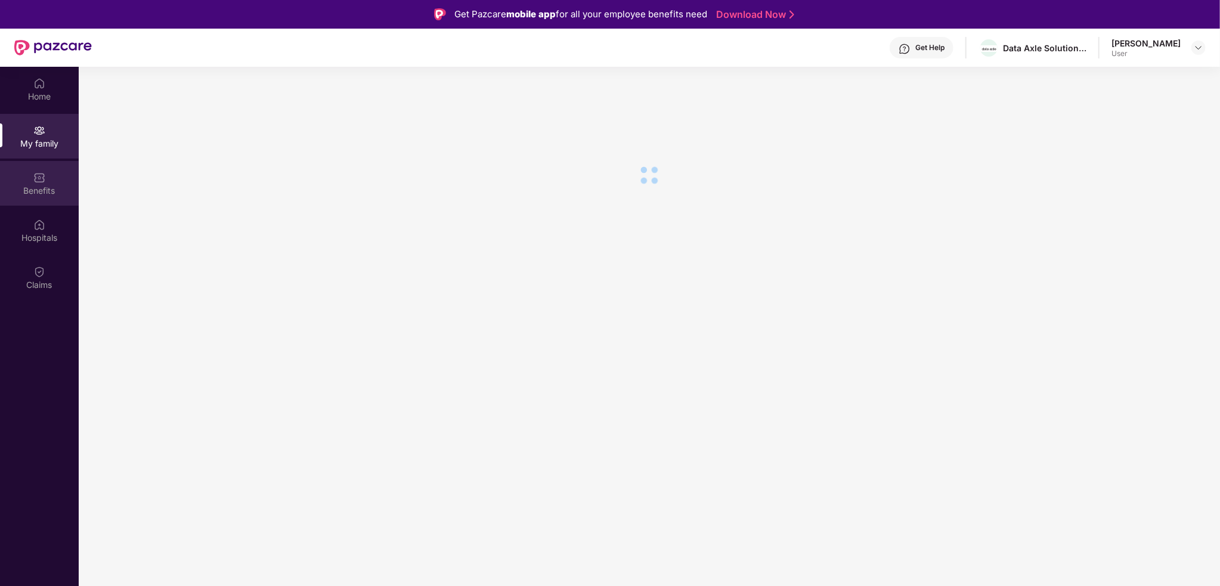
click at [43, 179] on img at bounding box center [39, 178] width 12 height 12
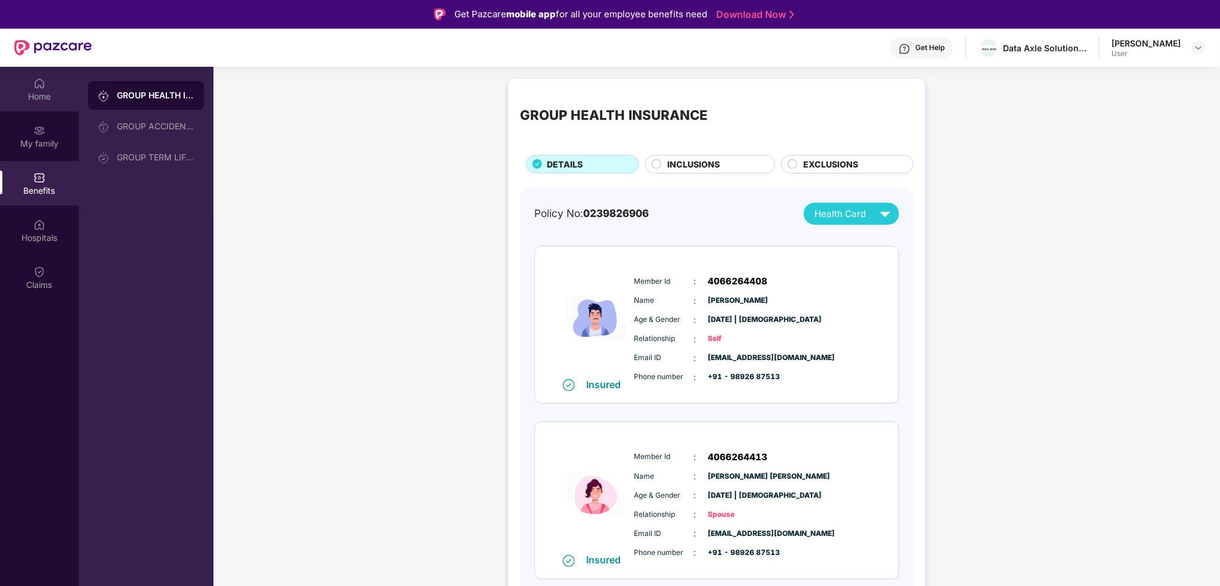
click at [60, 97] on div "Home" at bounding box center [39, 97] width 79 height 12
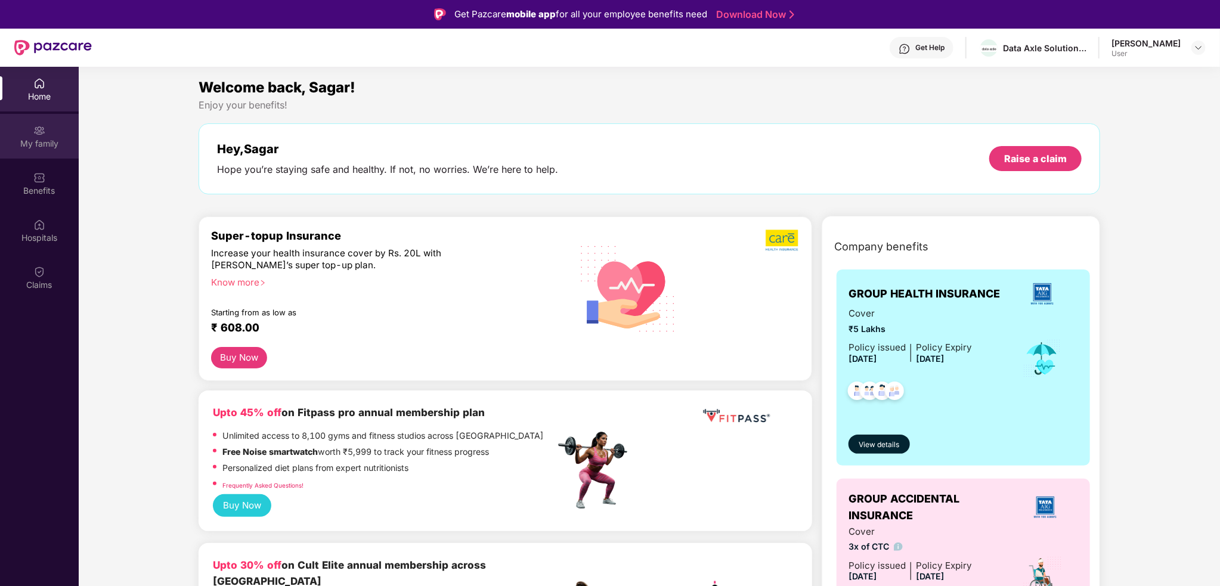
click at [36, 149] on div "My family" at bounding box center [39, 144] width 79 height 12
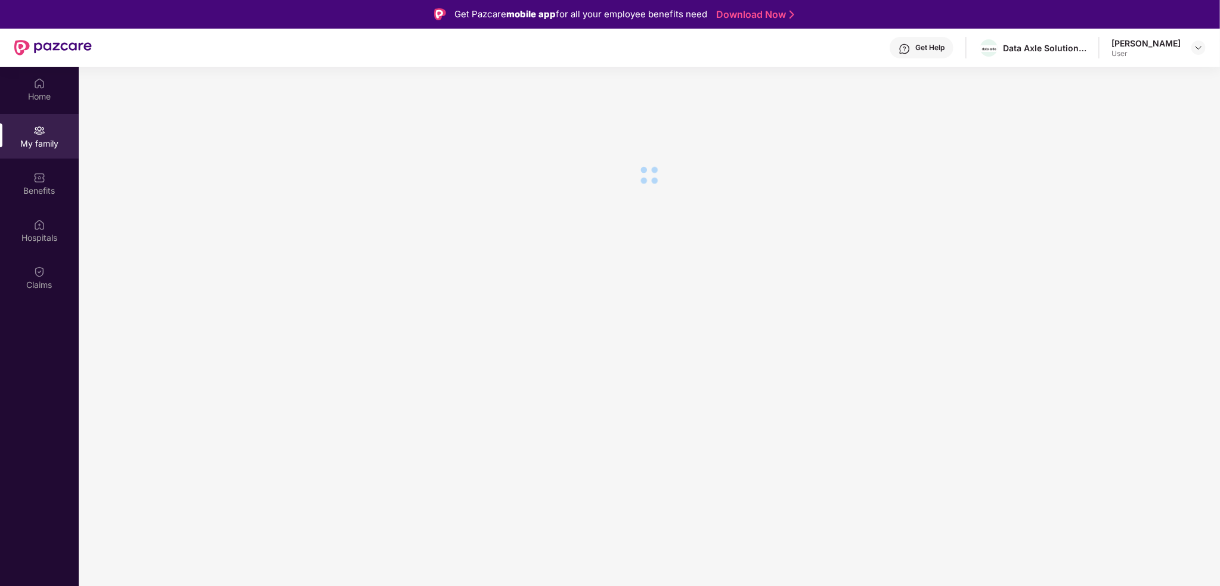
click at [41, 142] on div "My family" at bounding box center [39, 144] width 79 height 12
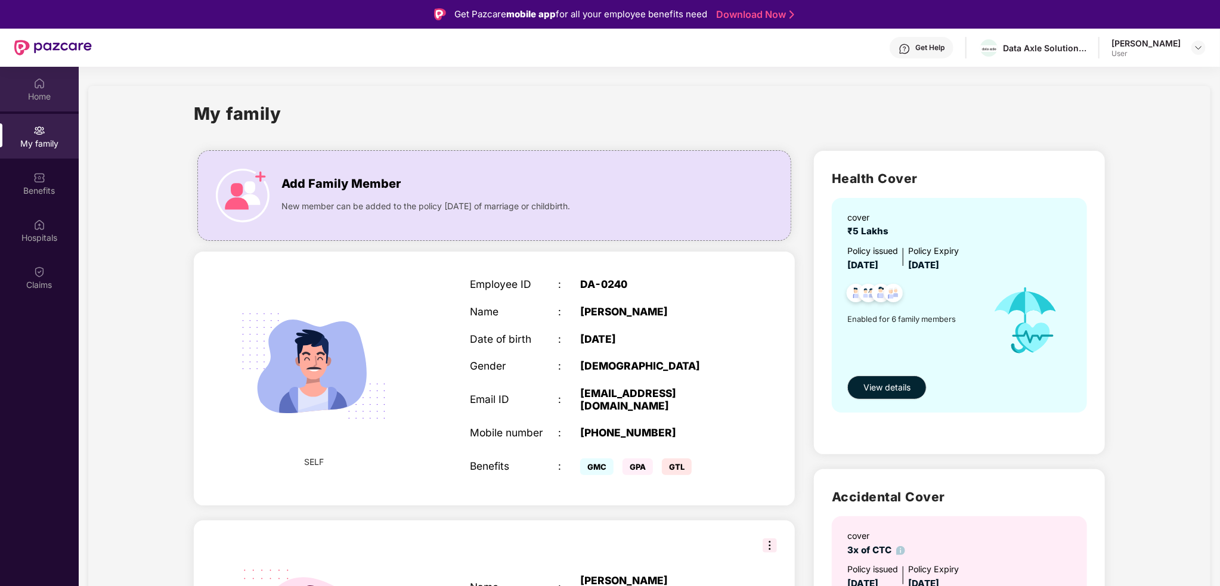
click at [39, 94] on div "Home" at bounding box center [39, 97] width 79 height 12
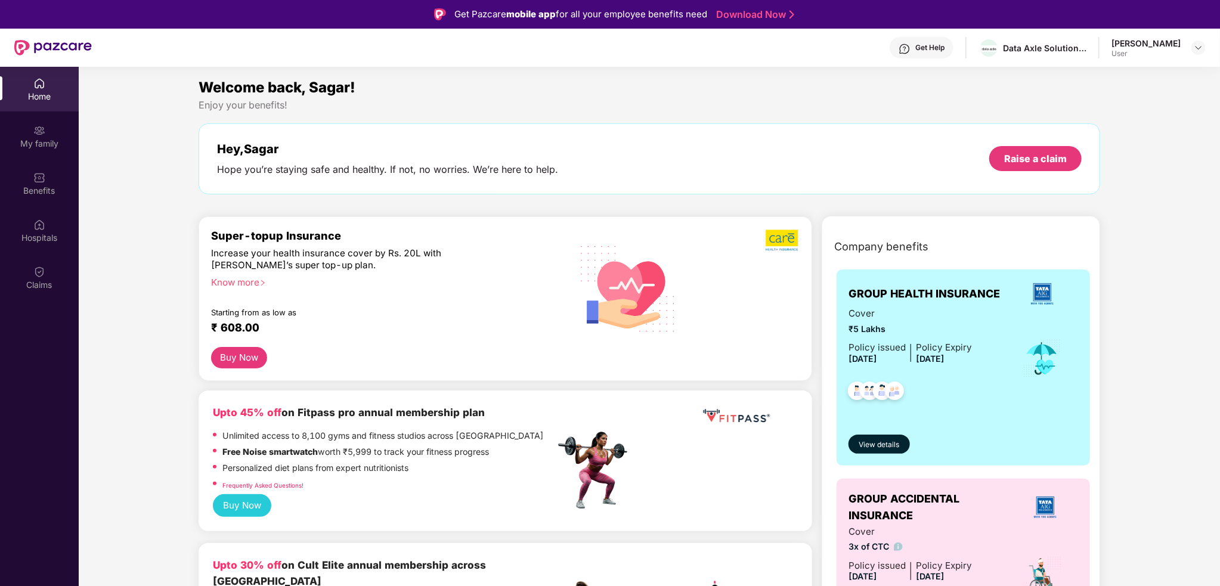
scroll to position [60, 0]
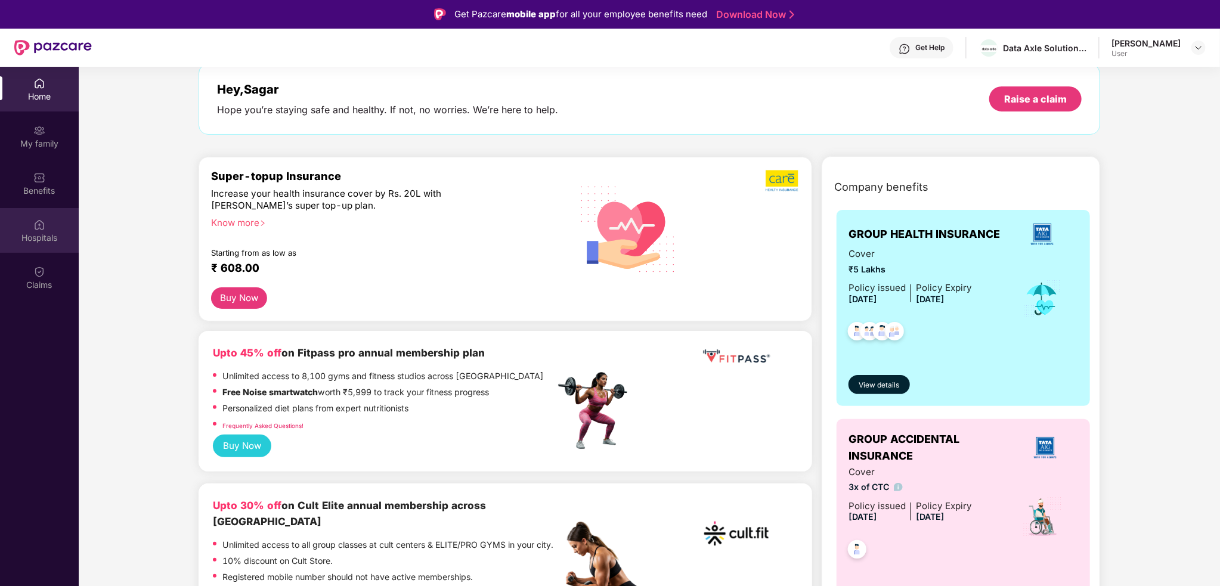
click at [49, 231] on div "Hospitals" at bounding box center [39, 230] width 79 height 45
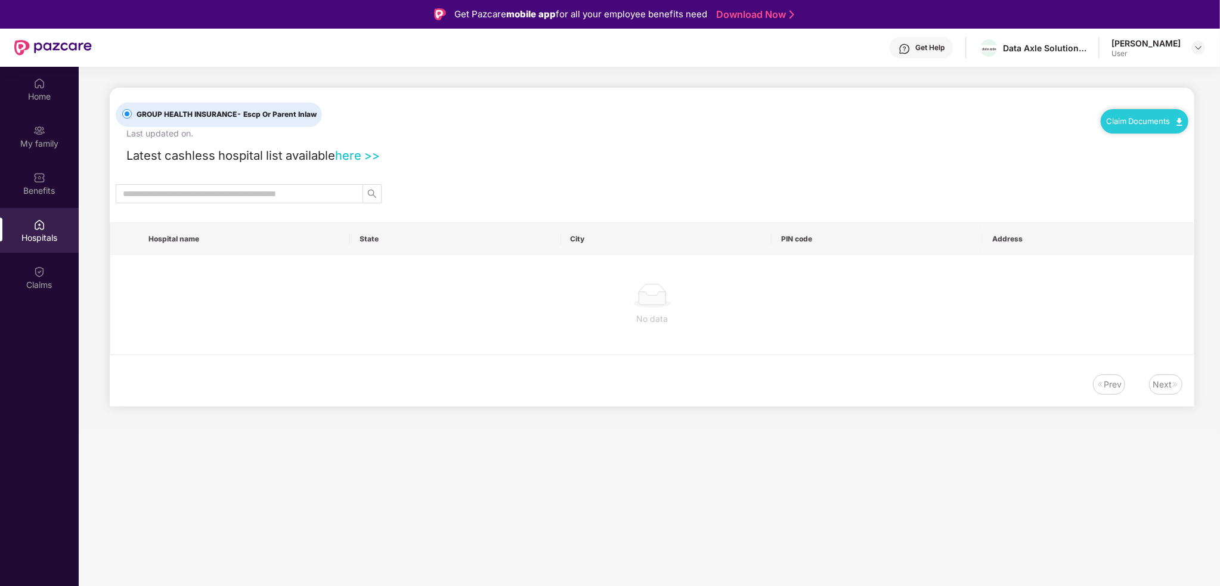
scroll to position [0, 0]
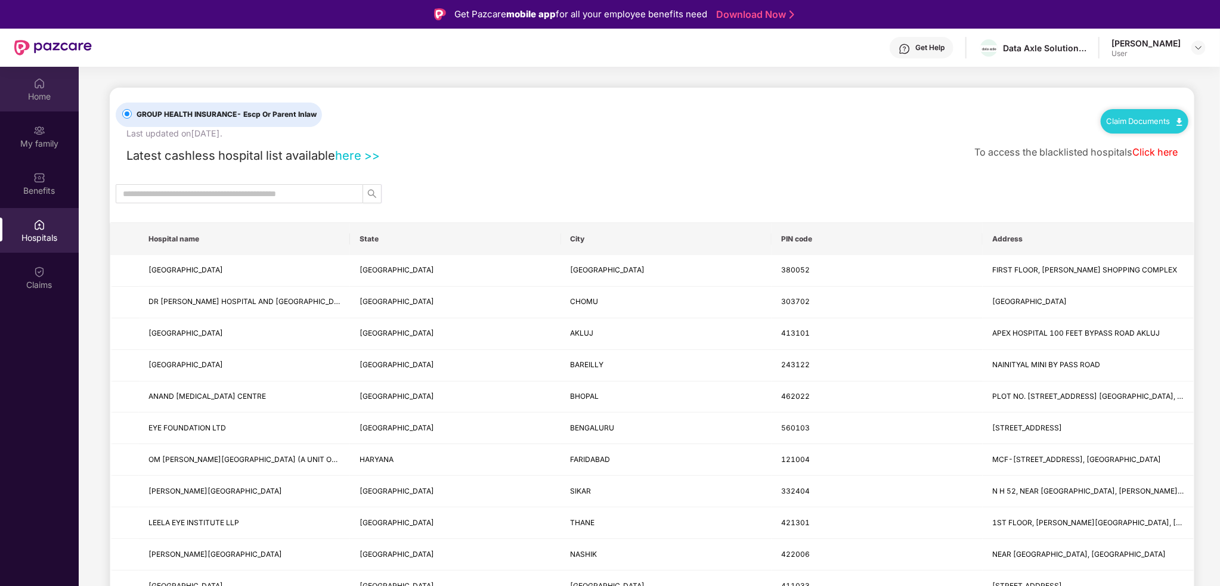
click at [43, 98] on div "Home" at bounding box center [39, 97] width 79 height 12
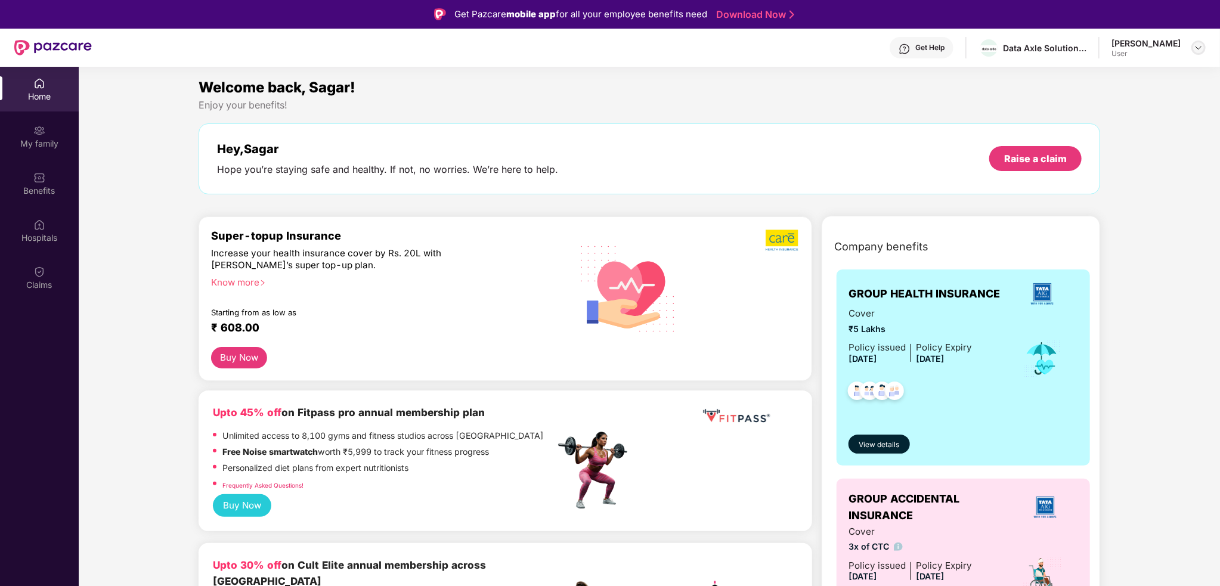
click at [1195, 52] on img at bounding box center [1199, 48] width 10 height 10
click at [992, 72] on section "Welcome back, Sagar! Enjoy your benefits! Hey, Sagar Hope you’re staying safe a…" at bounding box center [650, 360] width 1142 height 586
click at [50, 147] on div "My family" at bounding box center [39, 144] width 79 height 12
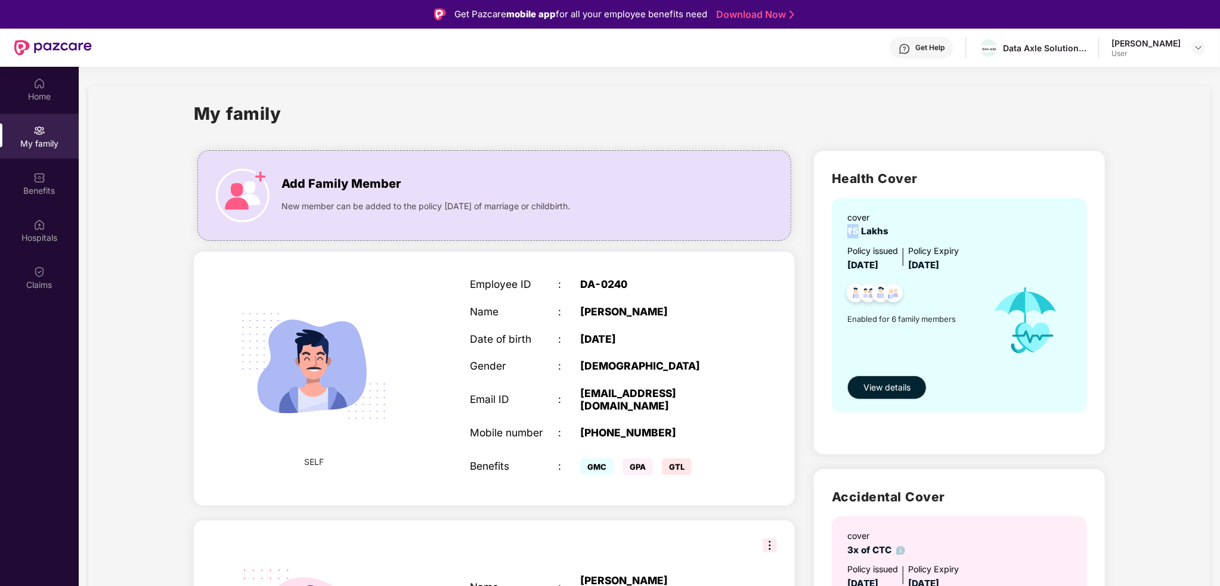
drag, startPoint x: 855, startPoint y: 227, endPoint x: 924, endPoint y: 223, distance: 68.7
click at [924, 223] on div "cover ₹5 Lakhs" at bounding box center [961, 224] width 227 height 27
click at [30, 190] on div "Benefits" at bounding box center [39, 191] width 79 height 12
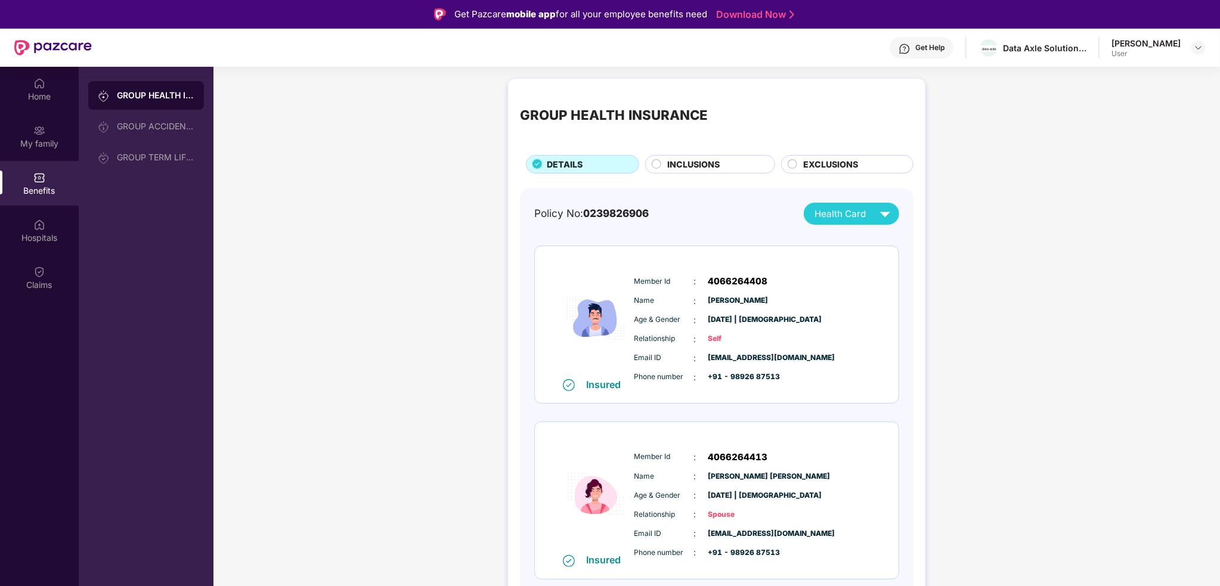
click at [150, 102] on div "GROUP HEALTH INSURANCE" at bounding box center [146, 95] width 116 height 29
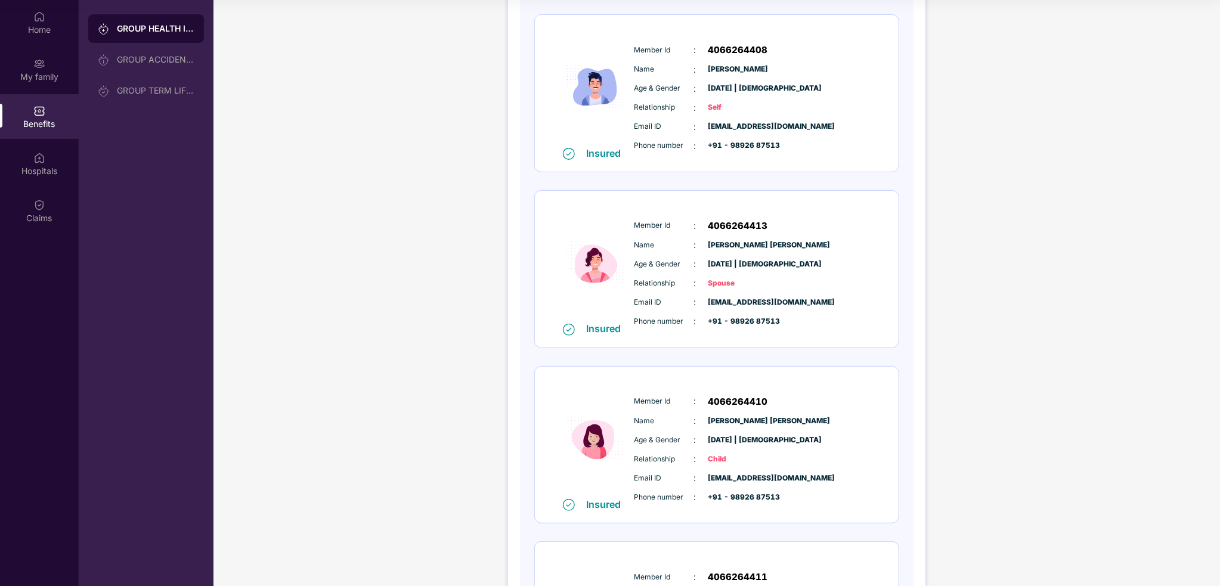
scroll to position [105, 0]
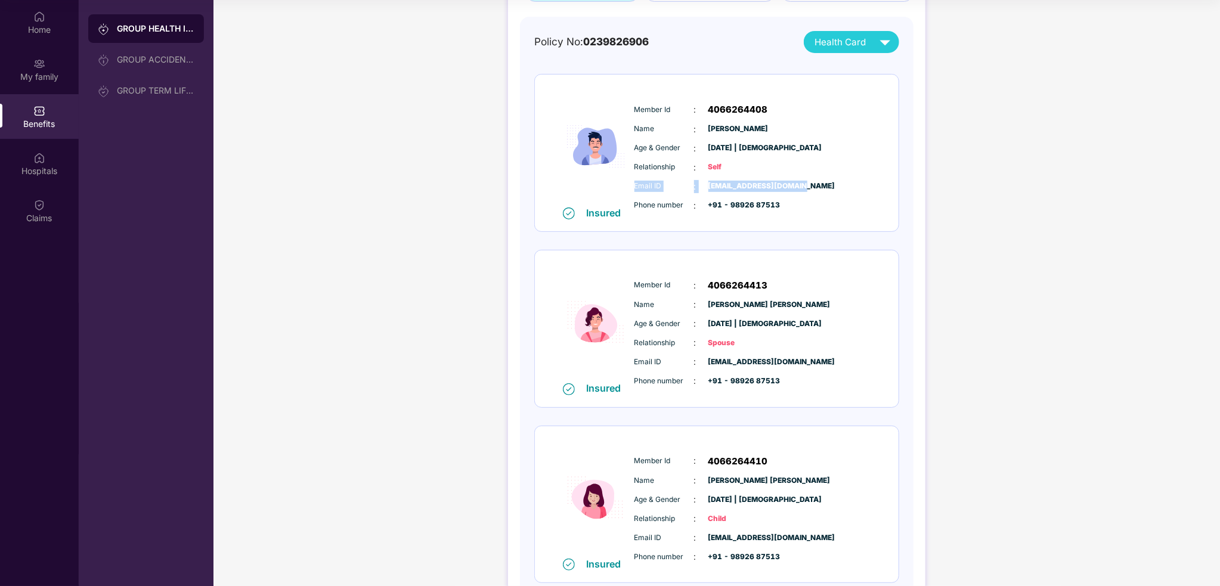
drag, startPoint x: 633, startPoint y: 186, endPoint x: 802, endPoint y: 192, distance: 168.9
click at [802, 192] on div "Email ID : sagar.zombade@data-axle.com Phone number : +91 - 98926 87513" at bounding box center [753, 196] width 243 height 32
click at [795, 236] on div "Insured Member Id : 4066264408 Name : Sagar Zombade Age & Gender : 24 Jan 1992 …" at bounding box center [716, 592] width 365 height 1037
drag, startPoint x: 823, startPoint y: 190, endPoint x: 869, endPoint y: 190, distance: 45.9
click at [869, 190] on div "Email ID : sagar.zombade@data-axle.com Phone number : +91 - 98926 87513" at bounding box center [753, 196] width 243 height 32
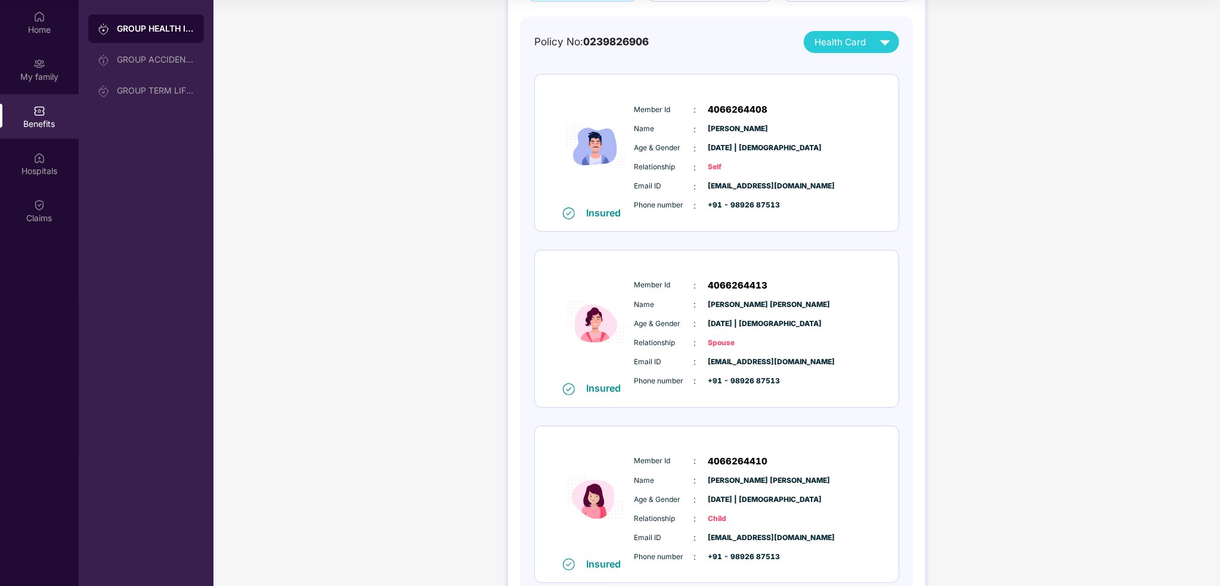
click at [804, 279] on div "Member Id : 4066264413" at bounding box center [753, 286] width 237 height 14
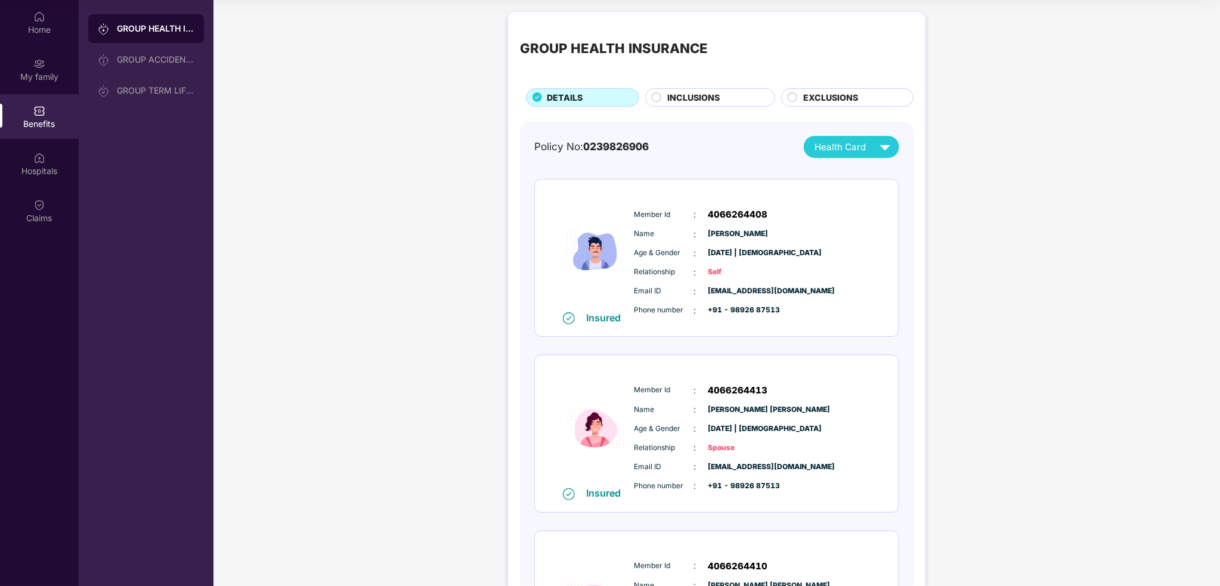
scroll to position [0, 0]
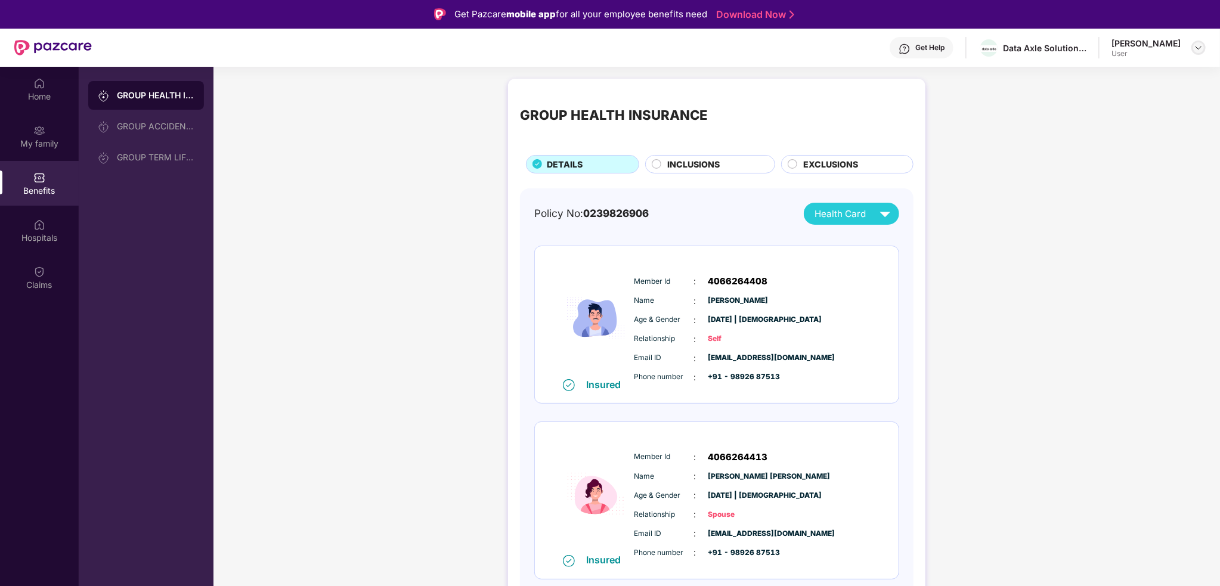
click at [1198, 50] on img at bounding box center [1199, 48] width 10 height 10
drag, startPoint x: 692, startPoint y: 302, endPoint x: 780, endPoint y: 379, distance: 117.0
click at [768, 355] on div "Member Id : 4066264408 Name : Sagar Zombade Age & Gender : 24 Jan 1992 | Male R…" at bounding box center [753, 329] width 243 height 122
click at [787, 391] on div "Insured Member Id : 4066264408 Name : Sagar Zombade Age & Gender : 24 Jan 1992 …" at bounding box center [717, 324] width 364 height 157
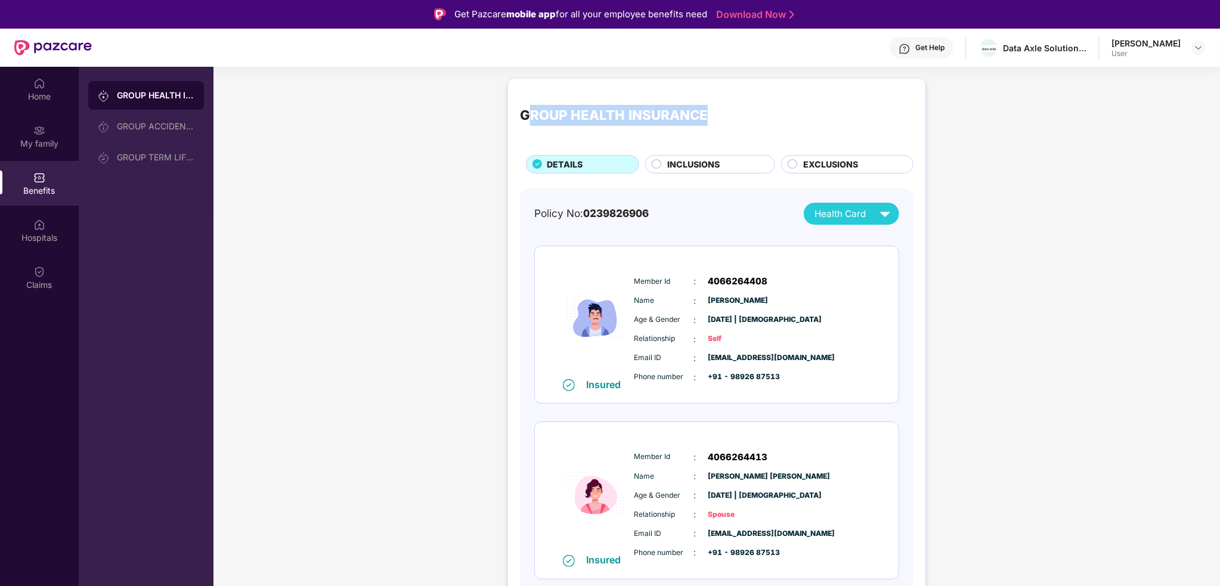
drag, startPoint x: 531, startPoint y: 116, endPoint x: 720, endPoint y: 112, distance: 189.7
click at [706, 111] on div "GROUP HEALTH INSURANCE" at bounding box center [717, 116] width 394 height 50
drag, startPoint x: 720, startPoint y: 112, endPoint x: 713, endPoint y: 110, distance: 7.8
click at [720, 111] on div "GROUP HEALTH INSURANCE" at bounding box center [717, 116] width 394 height 50
click at [522, 115] on div "GROUP HEALTH INSURANCE" at bounding box center [614, 115] width 188 height 21
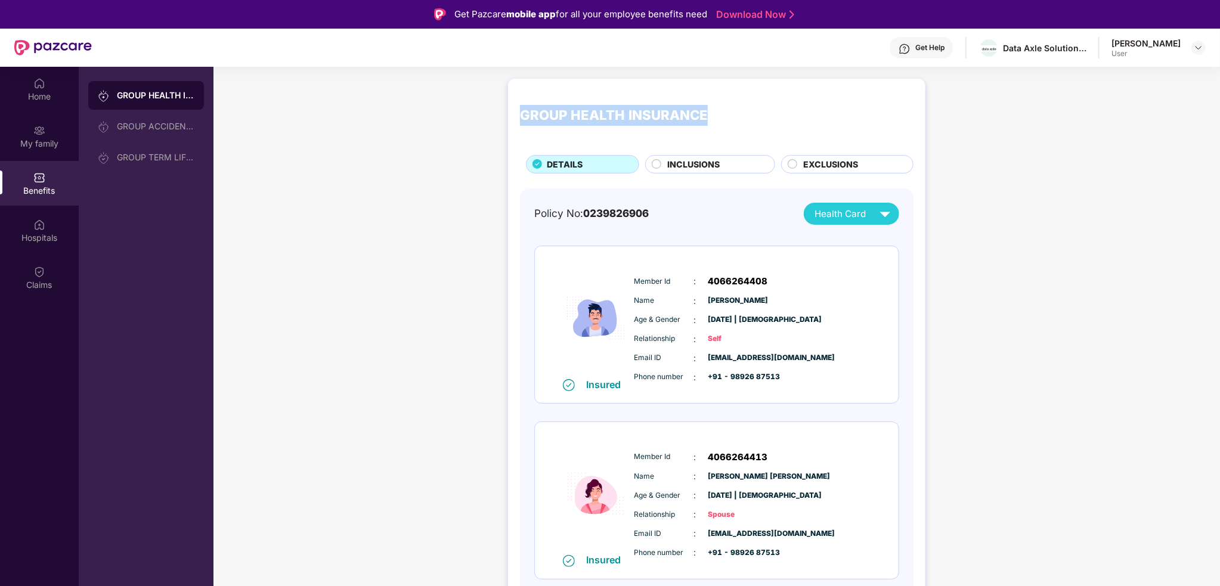
drag, startPoint x: 521, startPoint y: 115, endPoint x: 789, endPoint y: 128, distance: 268.2
click at [789, 128] on div "GROUP HEALTH INSURANCE" at bounding box center [717, 116] width 394 height 50
click at [762, 386] on div "Member Id : 4066264408 Name : Sagar Zombade Age & Gender : 24 Jan 1992 | Male R…" at bounding box center [753, 329] width 243 height 122
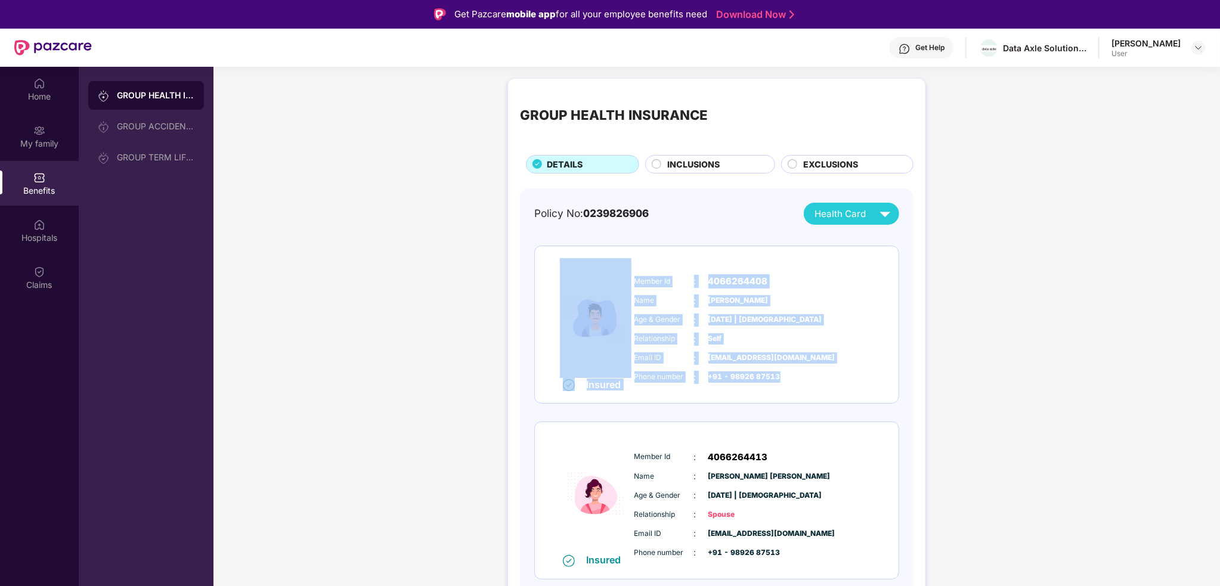
drag, startPoint x: 793, startPoint y: 388, endPoint x: 573, endPoint y: 325, distance: 229.4
click at [573, 325] on div "Insured Member Id : 4066264408 Name : Sagar Zombade Age & Gender : 24 Jan 1992 …" at bounding box center [717, 324] width 364 height 157
click at [759, 357] on span "sagar.zombade@data-axle.com" at bounding box center [739, 357] width 60 height 11
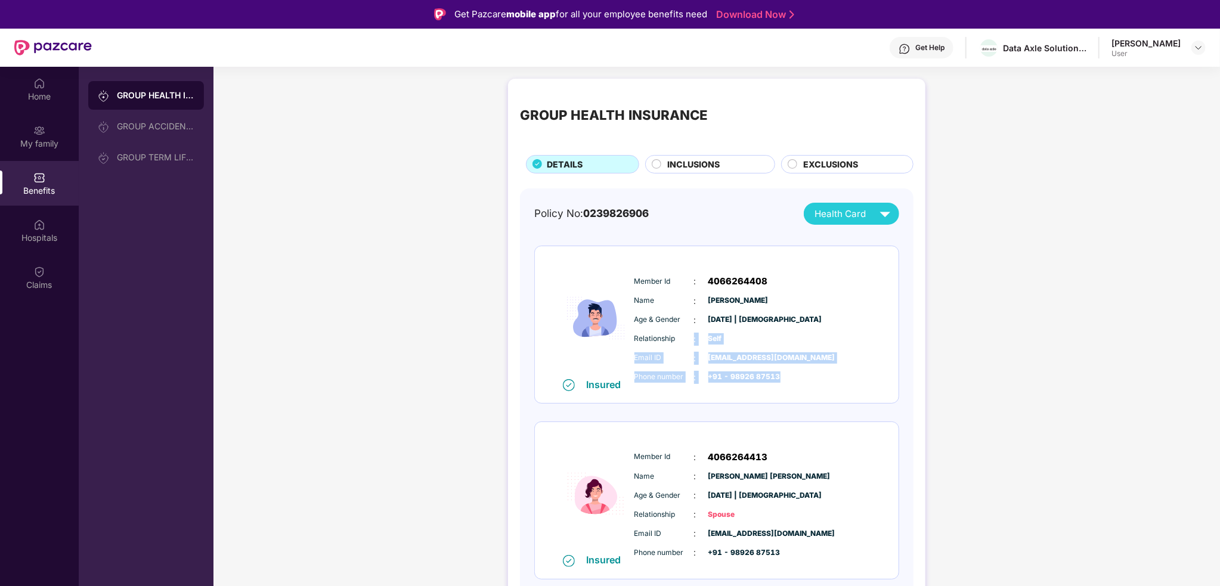
drag, startPoint x: 793, startPoint y: 376, endPoint x: 689, endPoint y: 358, distance: 105.9
click at [680, 350] on div "Member Id : 4066264408 Name : Sagar Zombade Age & Gender : 24 Jan 1992 | Male R…" at bounding box center [753, 329] width 243 height 122
click at [732, 384] on div "Member Id : 4066264408 Name : Sagar Zombade Age & Gender : 24 Jan 1992 | Male R…" at bounding box center [753, 329] width 243 height 122
click at [778, 392] on div "Insured Member Id : 4066264408 Name : Sagar Zombade Age & Gender : 24 Jan 1992 …" at bounding box center [717, 324] width 364 height 157
drag, startPoint x: 771, startPoint y: 381, endPoint x: 725, endPoint y: 357, distance: 51.2
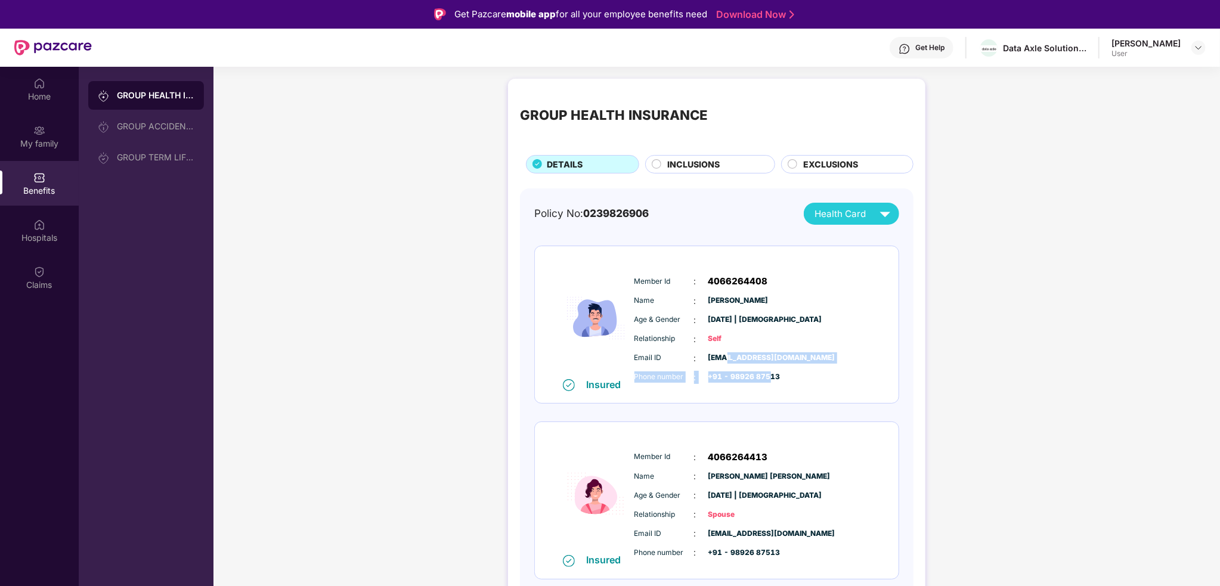
click at [725, 357] on div "Email ID : sagar.zombade@data-axle.com Phone number : +91 - 98926 87513" at bounding box center [753, 368] width 243 height 32
click at [768, 379] on span "+91 - 98926 87513" at bounding box center [739, 377] width 60 height 11
drag, startPoint x: 786, startPoint y: 384, endPoint x: 720, endPoint y: 372, distance: 66.8
click at [720, 372] on div "Member Id : 4066264408 Name : Sagar Zombade Age & Gender : 24 Jan 1992 | Male R…" at bounding box center [753, 329] width 243 height 122
click at [726, 378] on span "+91 - 98926 87513" at bounding box center [739, 377] width 60 height 11
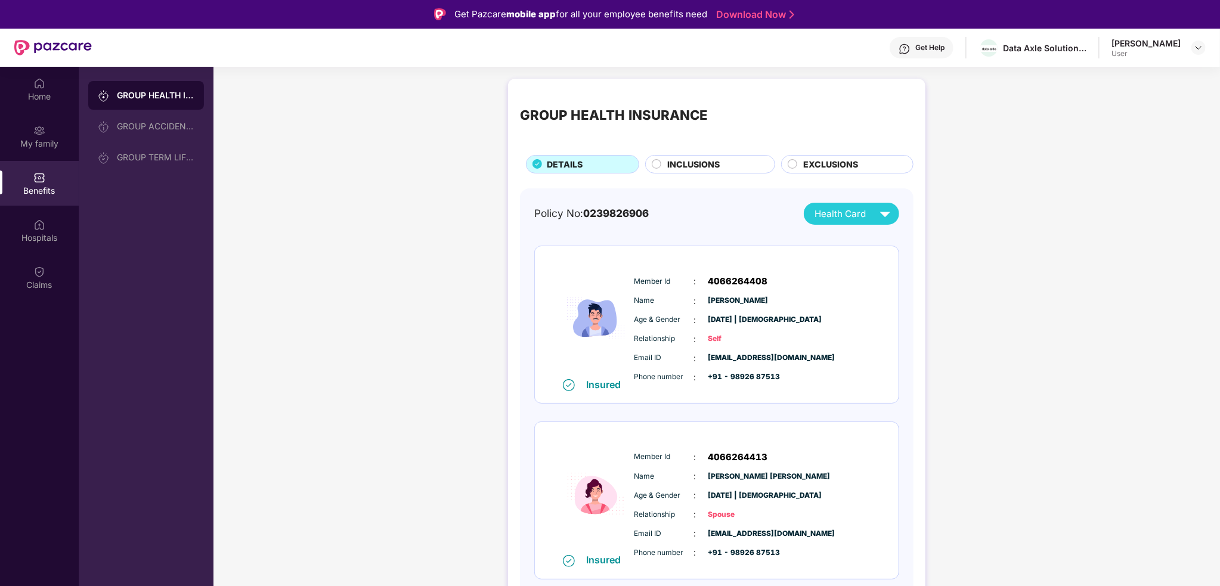
click at [728, 375] on span "+91 - 98926 87513" at bounding box center [739, 377] width 60 height 11
click at [766, 384] on div "Member Id : 4066264408 Name : Sagar Zombade Age & Gender : 24 Jan 1992 | Male R…" at bounding box center [753, 329] width 243 height 122
click at [753, 375] on span "+91 - 98926 87513" at bounding box center [739, 377] width 60 height 11
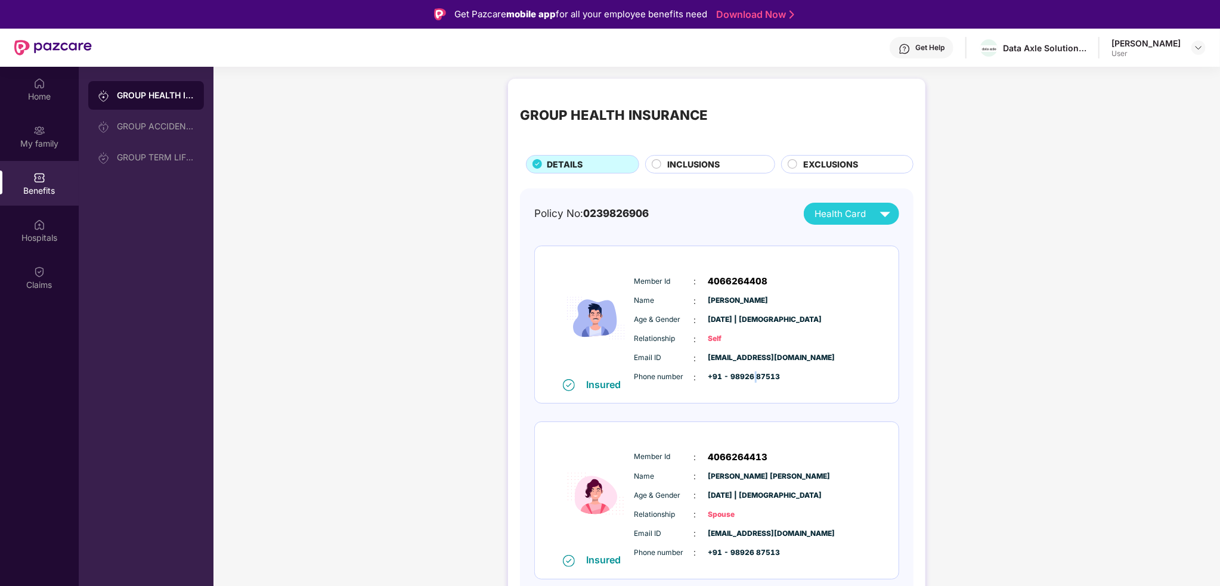
click at [753, 375] on span "+91 - 98926 87513" at bounding box center [739, 377] width 60 height 11
click at [44, 283] on div "Claims" at bounding box center [39, 285] width 79 height 12
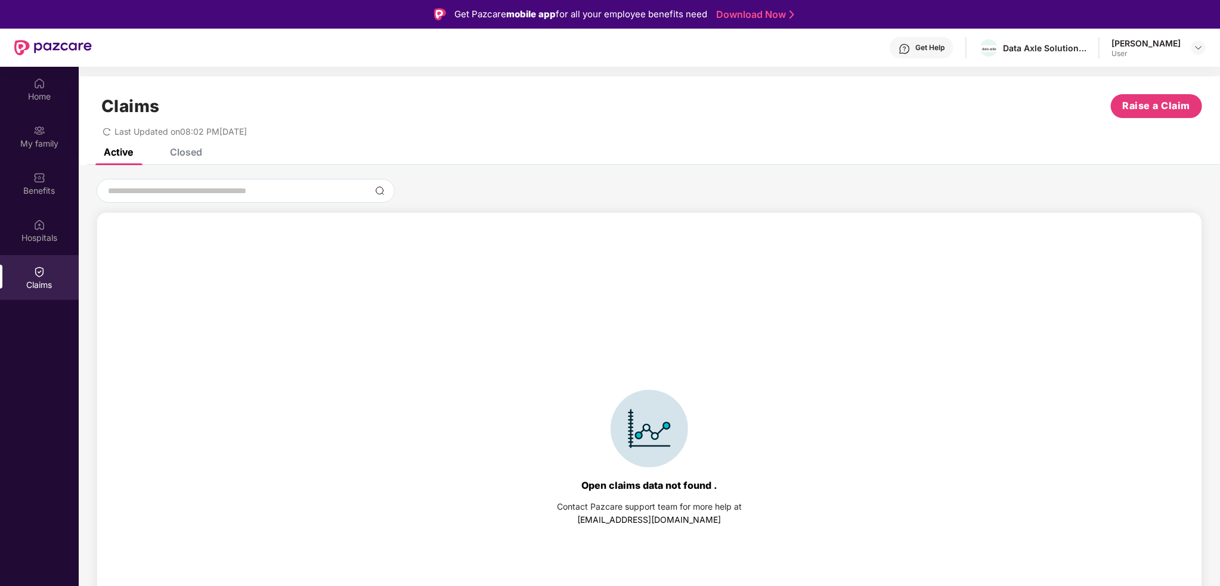
click at [178, 157] on div "Closed" at bounding box center [186, 152] width 32 height 12
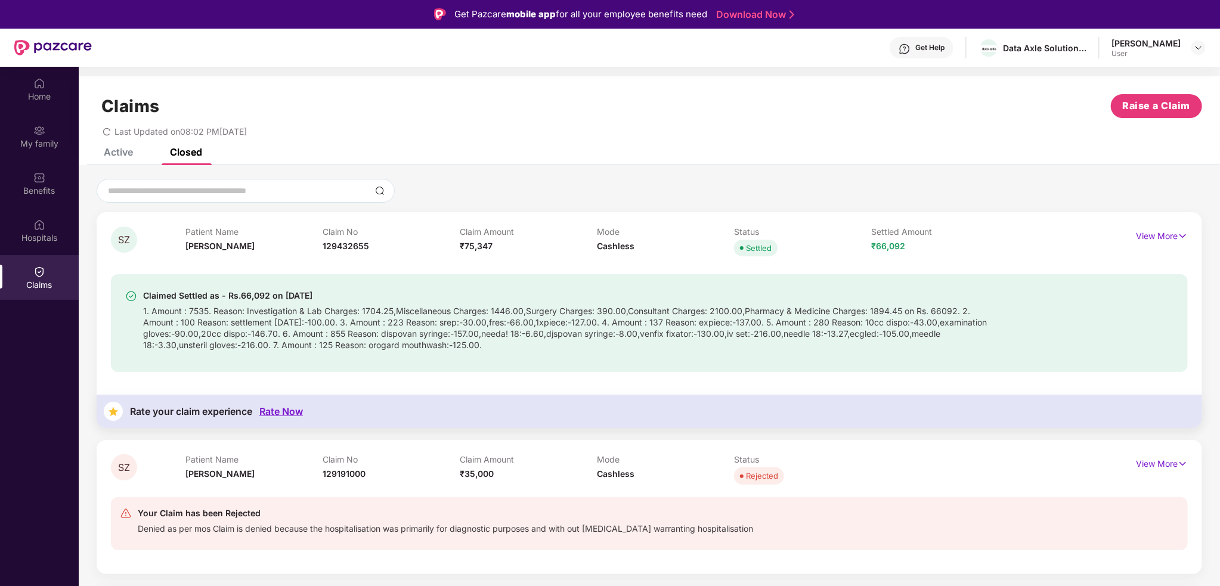
scroll to position [60, 0]
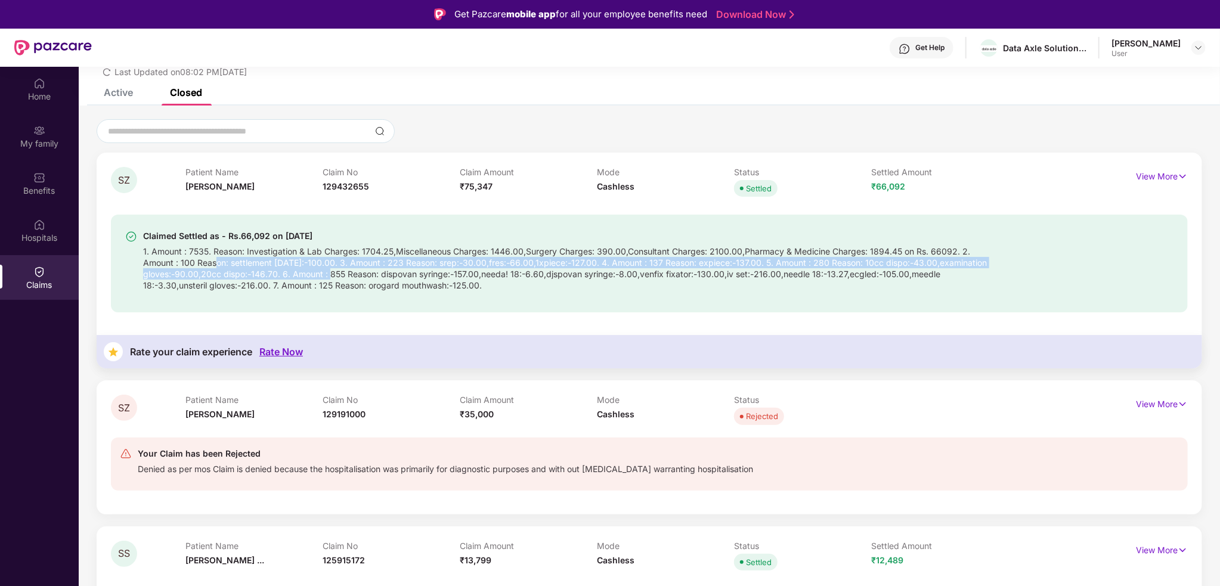
drag, startPoint x: 246, startPoint y: 268, endPoint x: 468, endPoint y: 283, distance: 222.4
click at [423, 279] on div "1. Amount : 7535. Reason: Investigation & Lab Charges: 1704.25,Miscellaneous Ch…" at bounding box center [571, 267] width 856 height 48
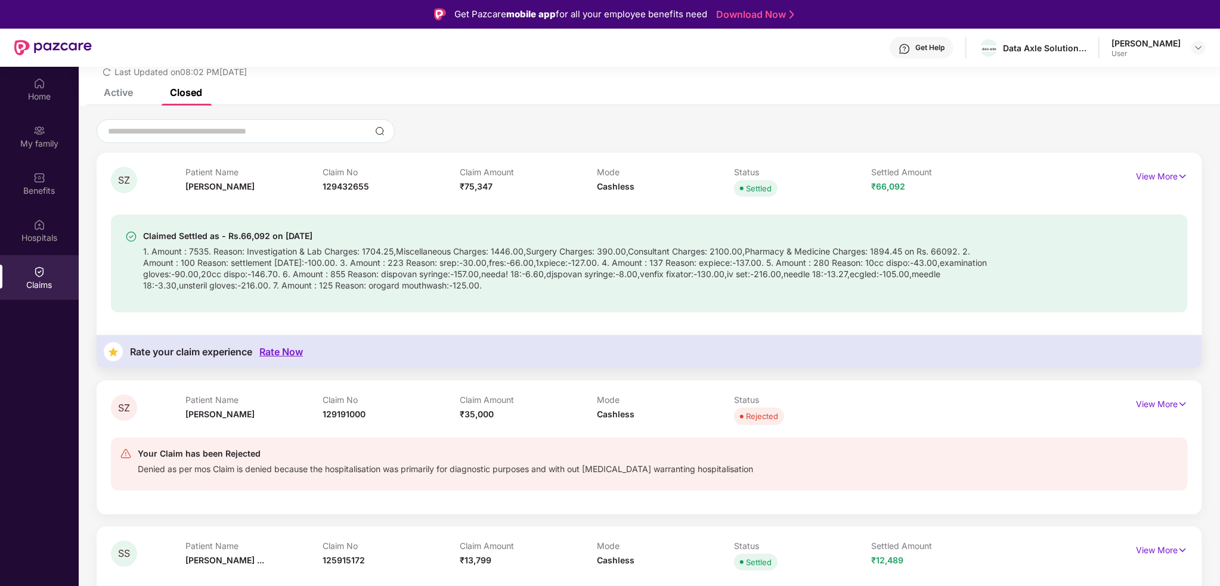
click at [617, 290] on div "1. Amount : 7535. Reason: Investigation & Lab Charges: 1704.25,Miscellaneous Ch…" at bounding box center [571, 267] width 856 height 48
drag, startPoint x: 618, startPoint y: 288, endPoint x: 284, endPoint y: 258, distance: 335.4
click at [217, 233] on div "Claimed Settled as - Rs.66,092 on 15 Apr 2025 1. Amount : 7535. Reason: Investi…" at bounding box center [571, 263] width 856 height 69
click at [332, 269] on div "1. Amount : 7535. Reason: Investigation & Lab Charges: 1704.25,Miscellaneous Ch…" at bounding box center [571, 267] width 856 height 48
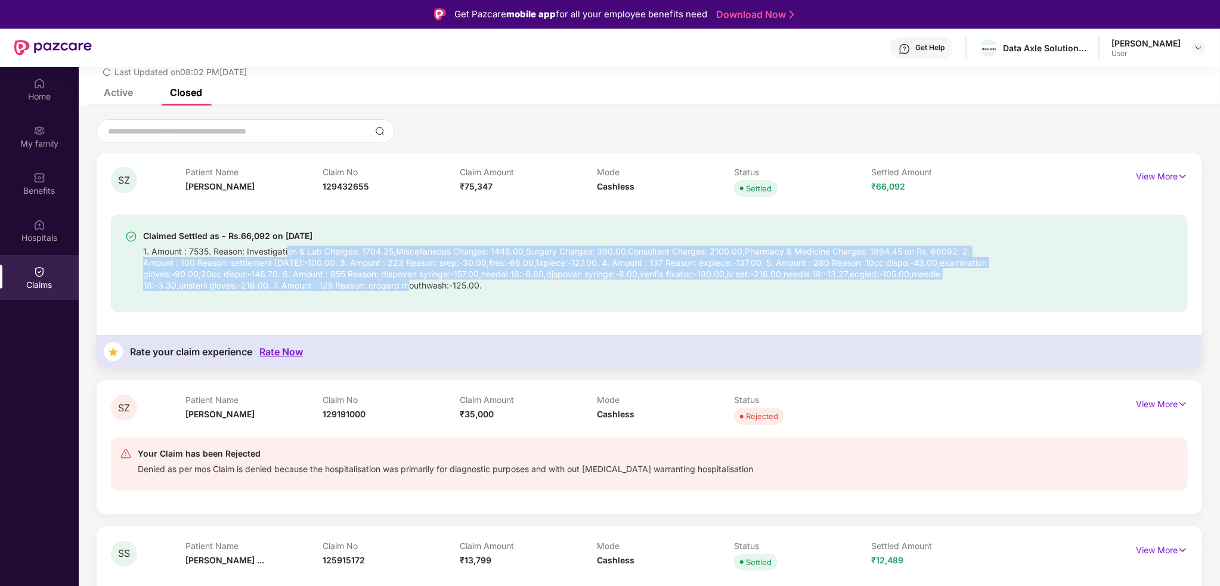
drag, startPoint x: 286, startPoint y: 255, endPoint x: 518, endPoint y: 285, distance: 234.0
click at [518, 285] on div "1. Amount : 7535. Reason: Investigation & Lab Charges: 1704.25,Miscellaneous Ch…" at bounding box center [571, 267] width 856 height 48
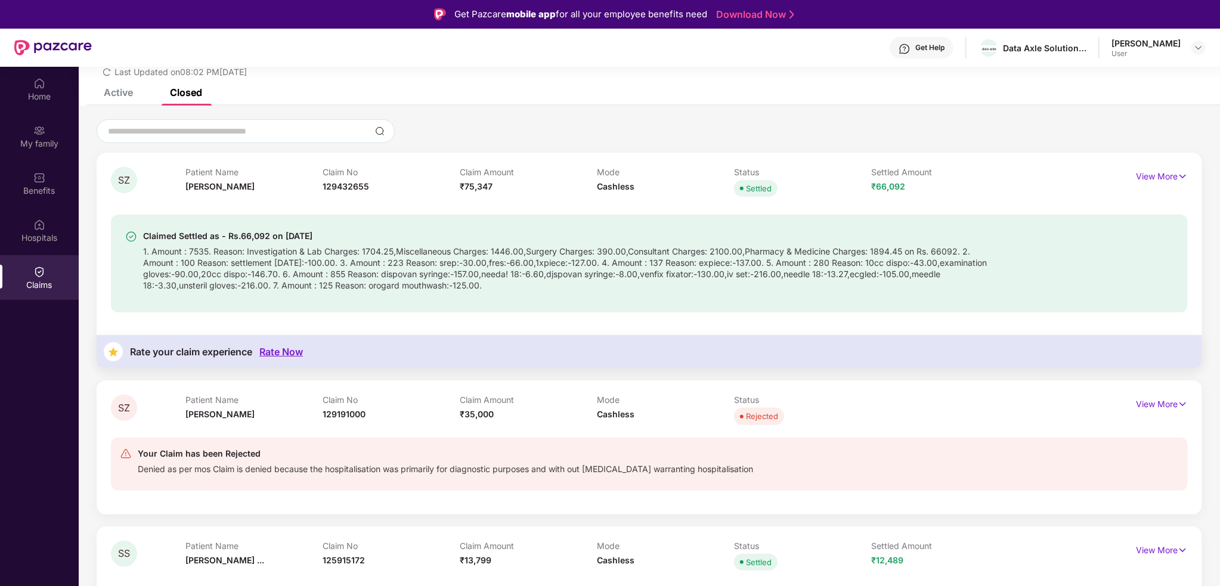
click at [633, 304] on div "Claimed Settled as - Rs.66,092 on 15 Apr 2025 1. Amount : 7535. Reason: Investi…" at bounding box center [649, 264] width 1077 height 98
drag, startPoint x: 616, startPoint y: 288, endPoint x: 366, endPoint y: 252, distance: 252.5
click at [366, 252] on div "1. Amount : 7535. Reason: Investigation & Lab Charges: 1704.25,Miscellaneous Ch…" at bounding box center [571, 267] width 856 height 48
click at [462, 327] on div "SZ Patient Name Sagar Zombade Claim No 129432655 Claim Amount ₹75,347 Mode Cash…" at bounding box center [650, 261] width 1106 height 216
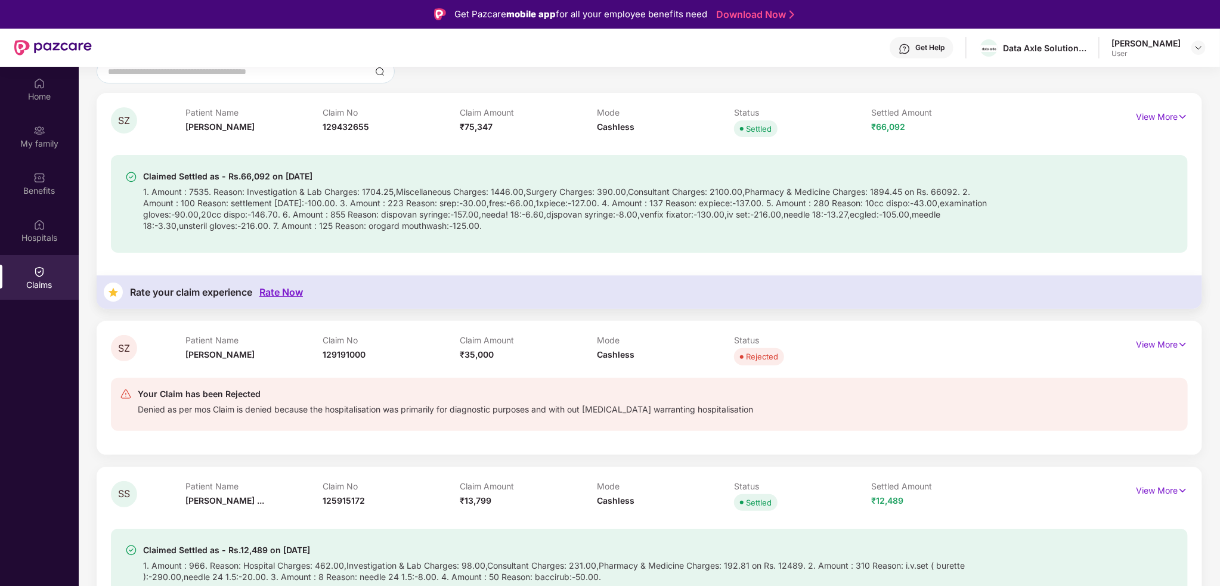
scroll to position [0, 0]
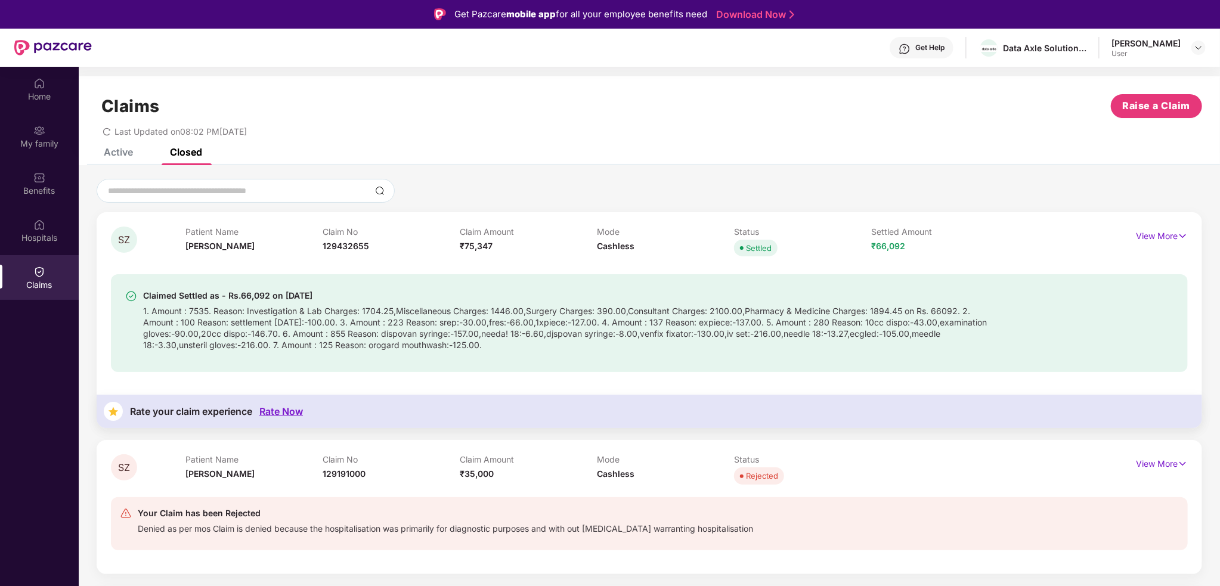
click at [136, 156] on div "Active Closed" at bounding box center [144, 152] width 116 height 26
click at [117, 162] on div "Active" at bounding box center [109, 152] width 47 height 26
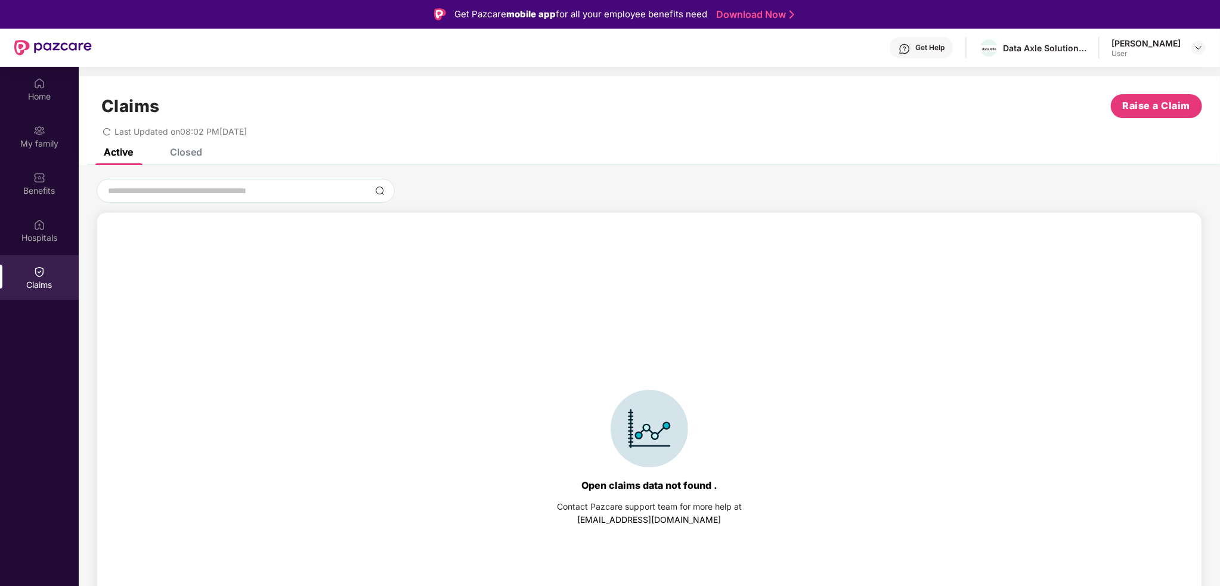
click at [174, 154] on div "Closed" at bounding box center [186, 152] width 32 height 12
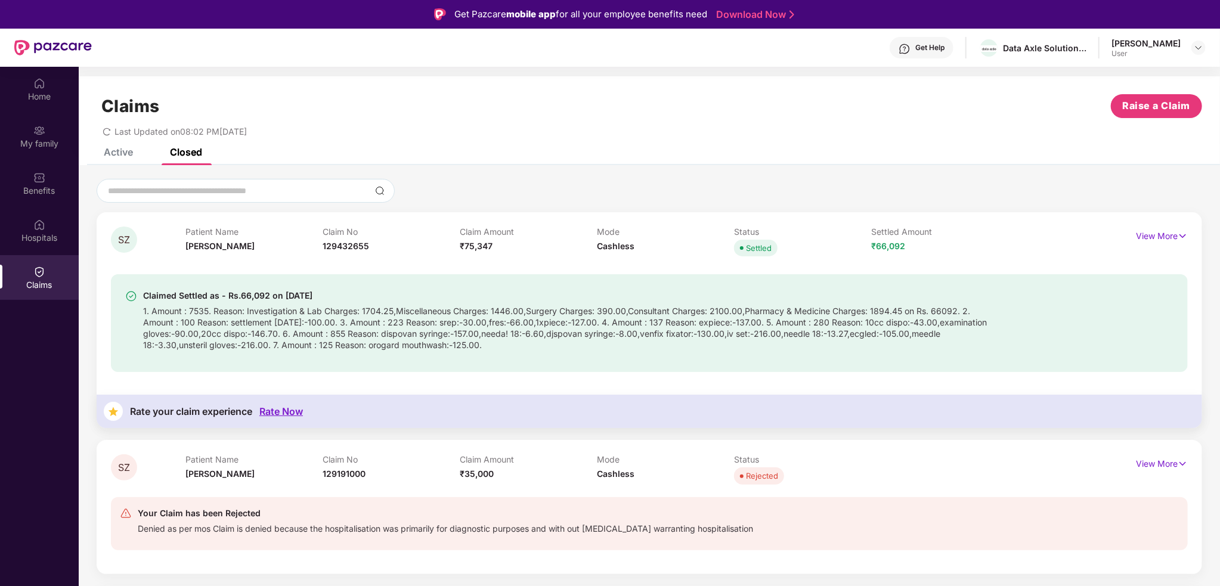
click at [142, 152] on div "Active Closed" at bounding box center [144, 152] width 116 height 26
click at [162, 157] on div "Closed" at bounding box center [177, 152] width 50 height 12
click at [131, 150] on div "Active" at bounding box center [118, 152] width 29 height 12
